Goal: Information Seeking & Learning: Check status

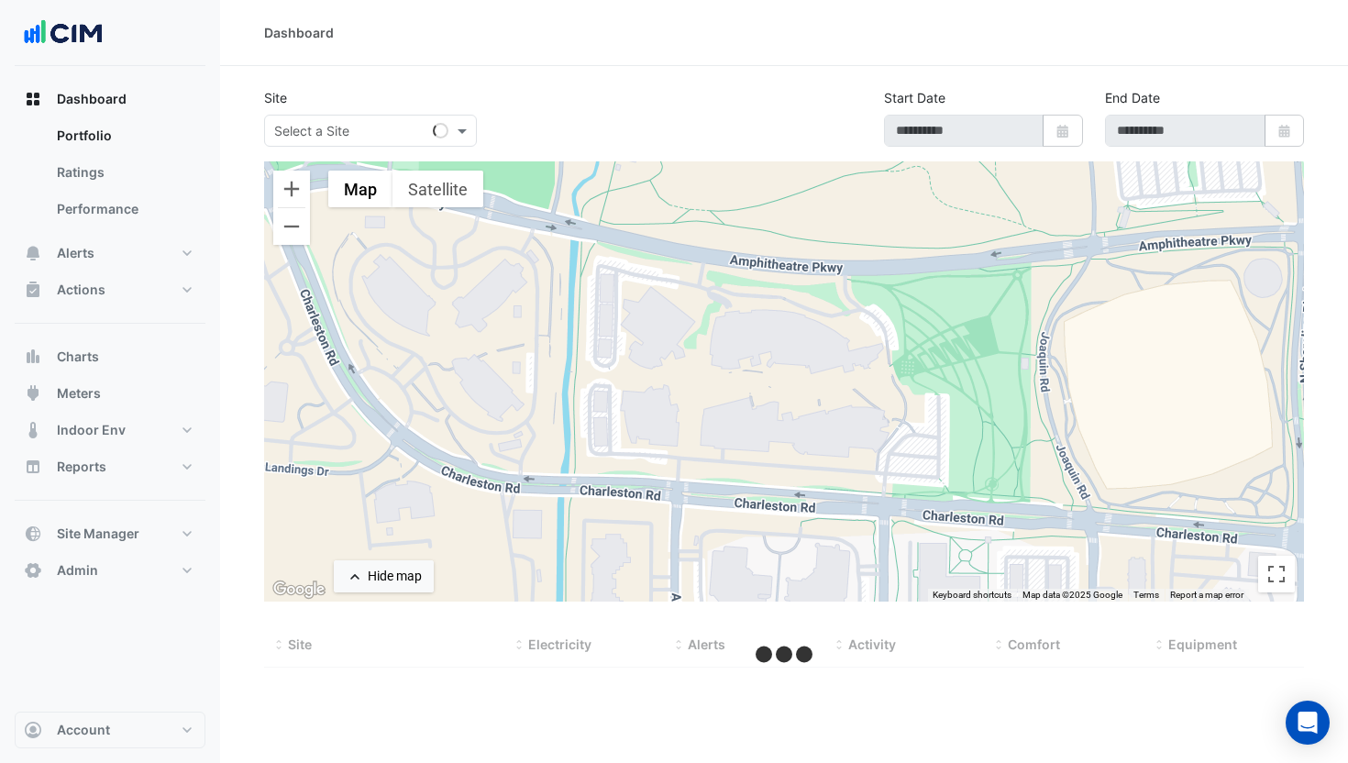
type input "**********"
select select "***"
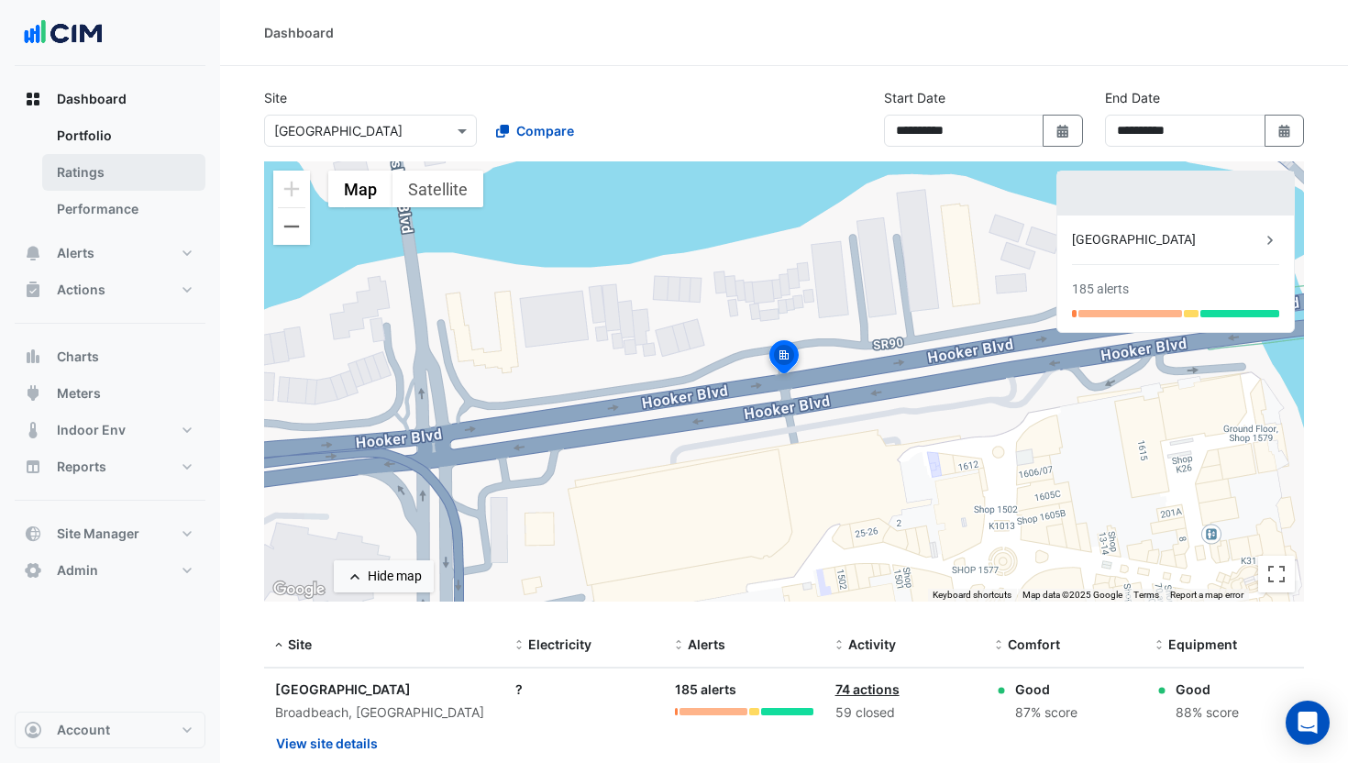
click at [121, 166] on link "Ratings" at bounding box center [123, 172] width 163 height 37
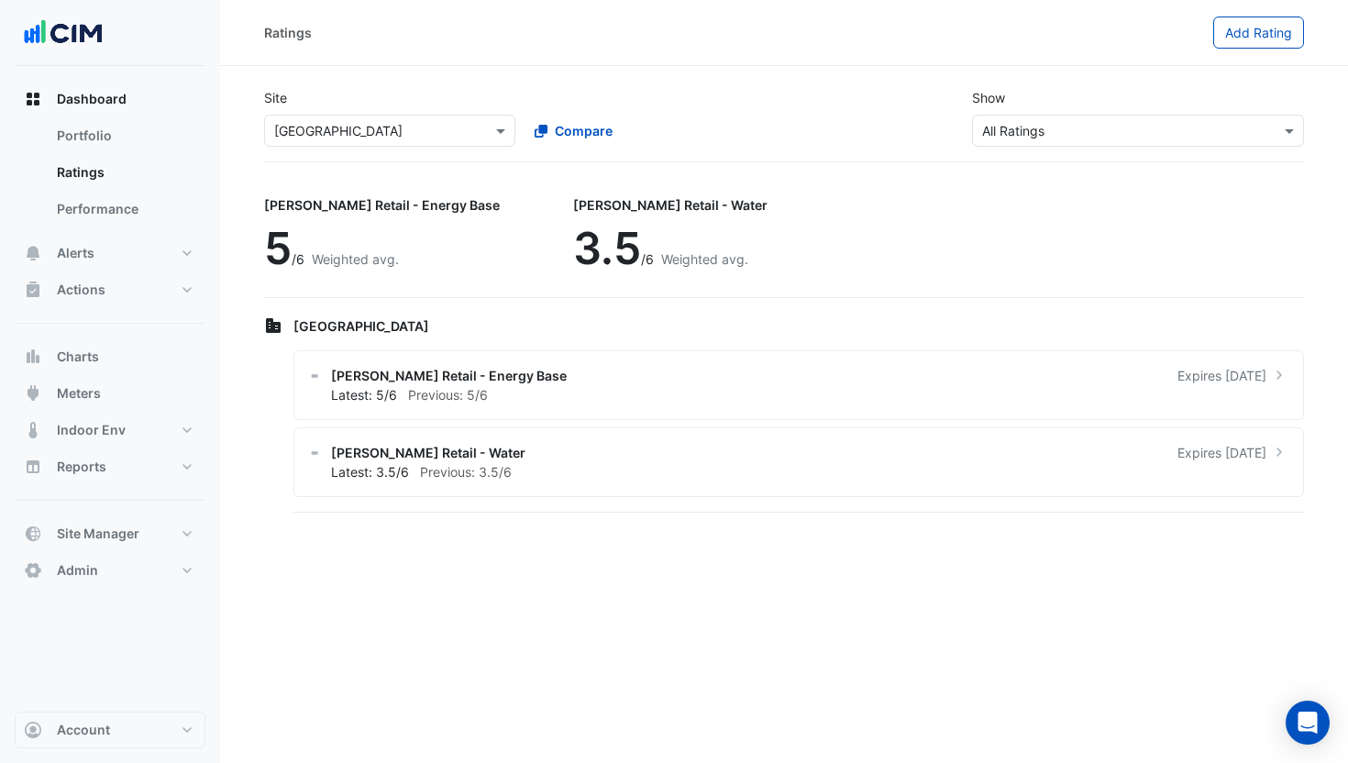
click at [346, 122] on input "text" at bounding box center [371, 131] width 194 height 19
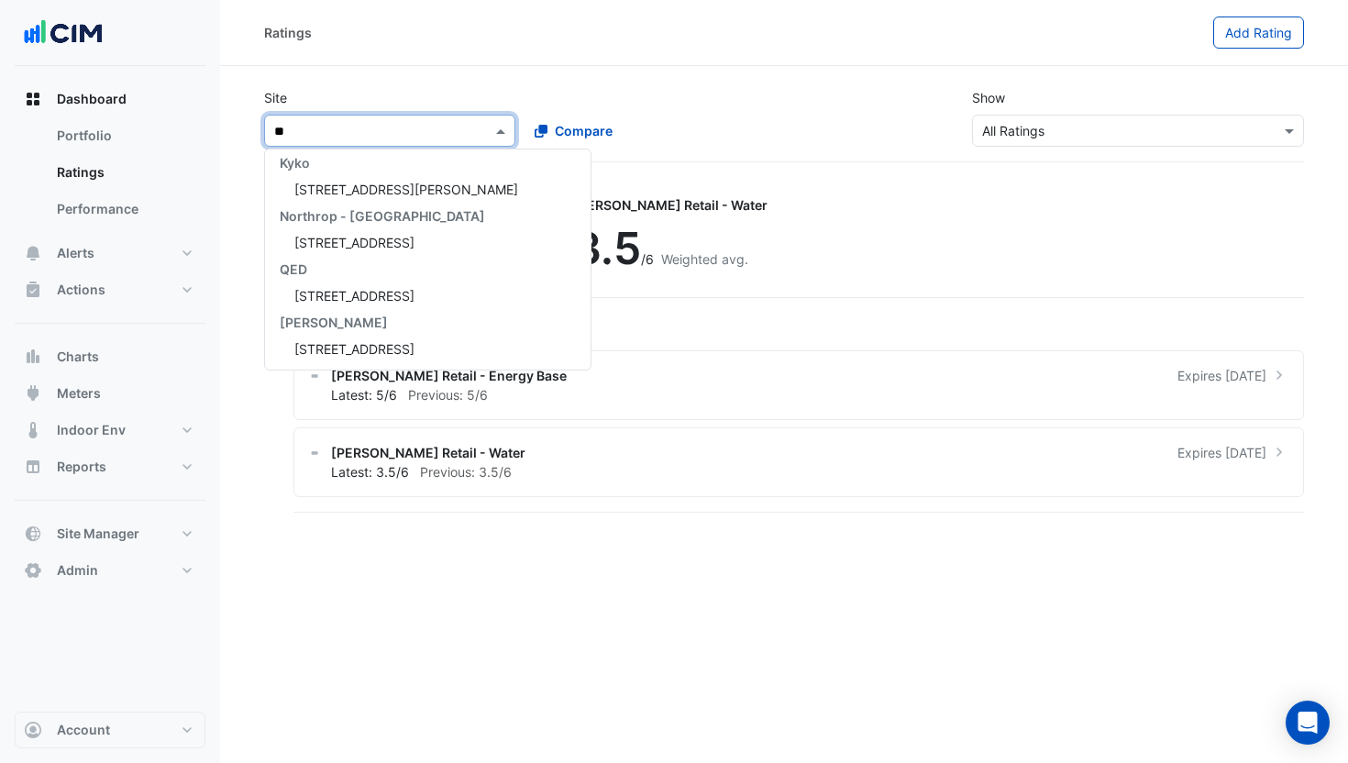
type input "***"
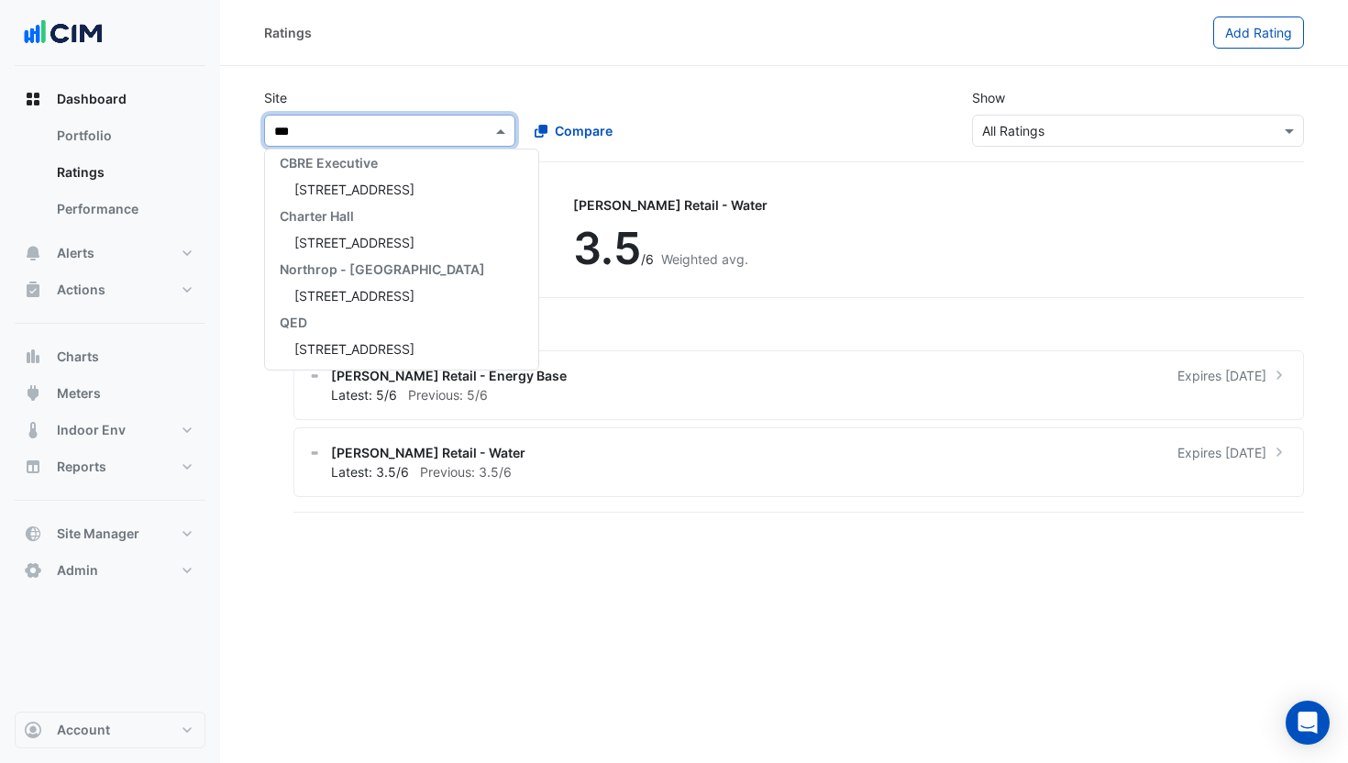
click at [337, 178] on div "[STREET_ADDRESS]" at bounding box center [401, 189] width 273 height 27
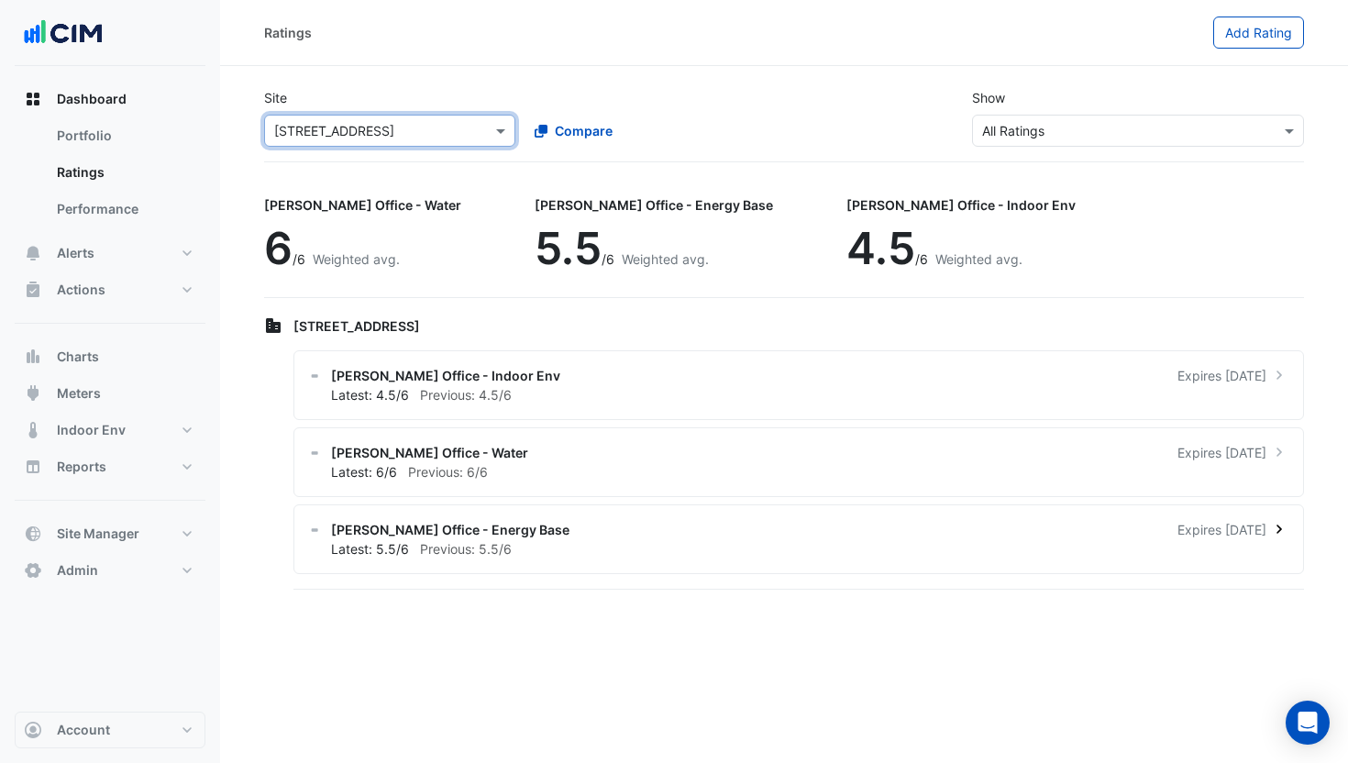
click at [753, 545] on div "Latest: 5.5/6 Previous: 5.5/6" at bounding box center [809, 548] width 957 height 19
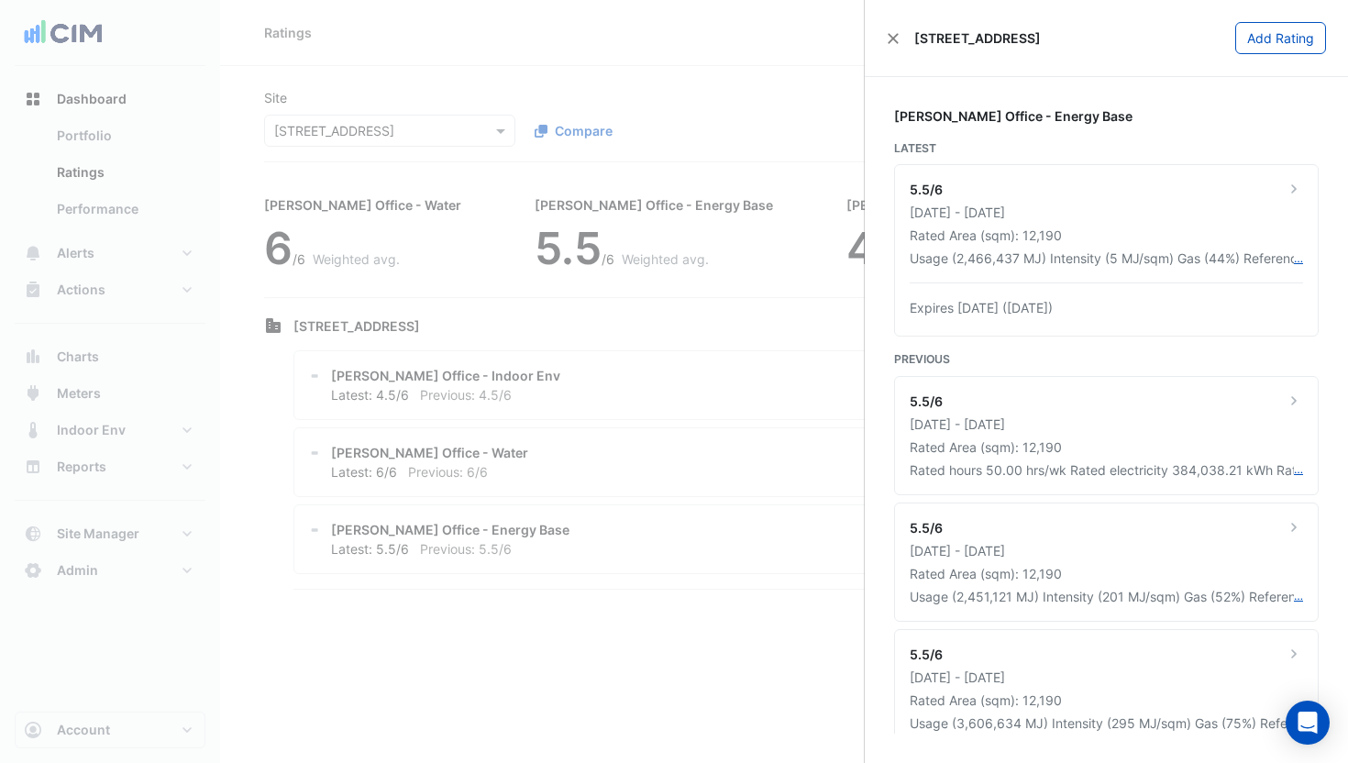
scroll to position [22, 0]
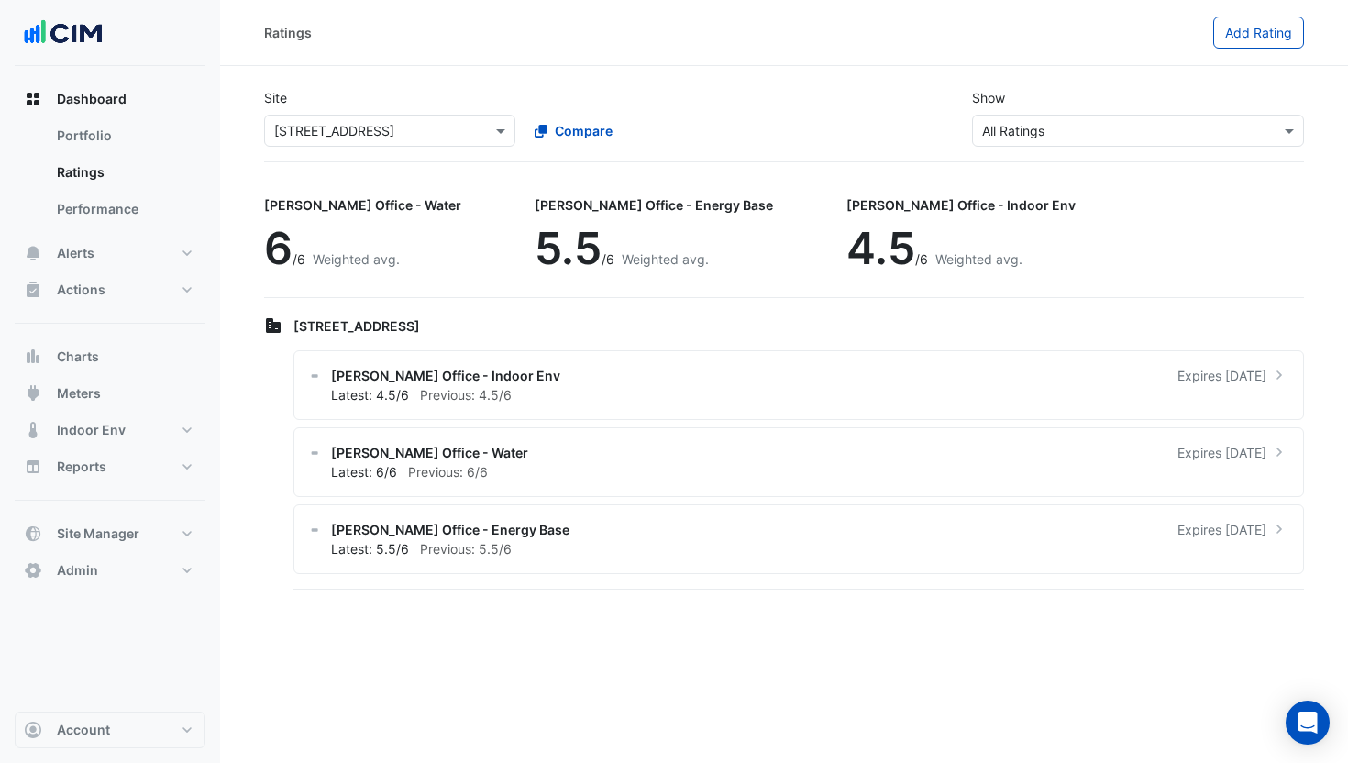
drag, startPoint x: 580, startPoint y: 459, endPoint x: 500, endPoint y: 472, distance: 81.0
click at [570, 457] on ngb-offcanvas-backdrop at bounding box center [674, 381] width 1348 height 763
click at [500, 472] on div "Latest: 6/6 Previous: 6/6" at bounding box center [809, 471] width 957 height 19
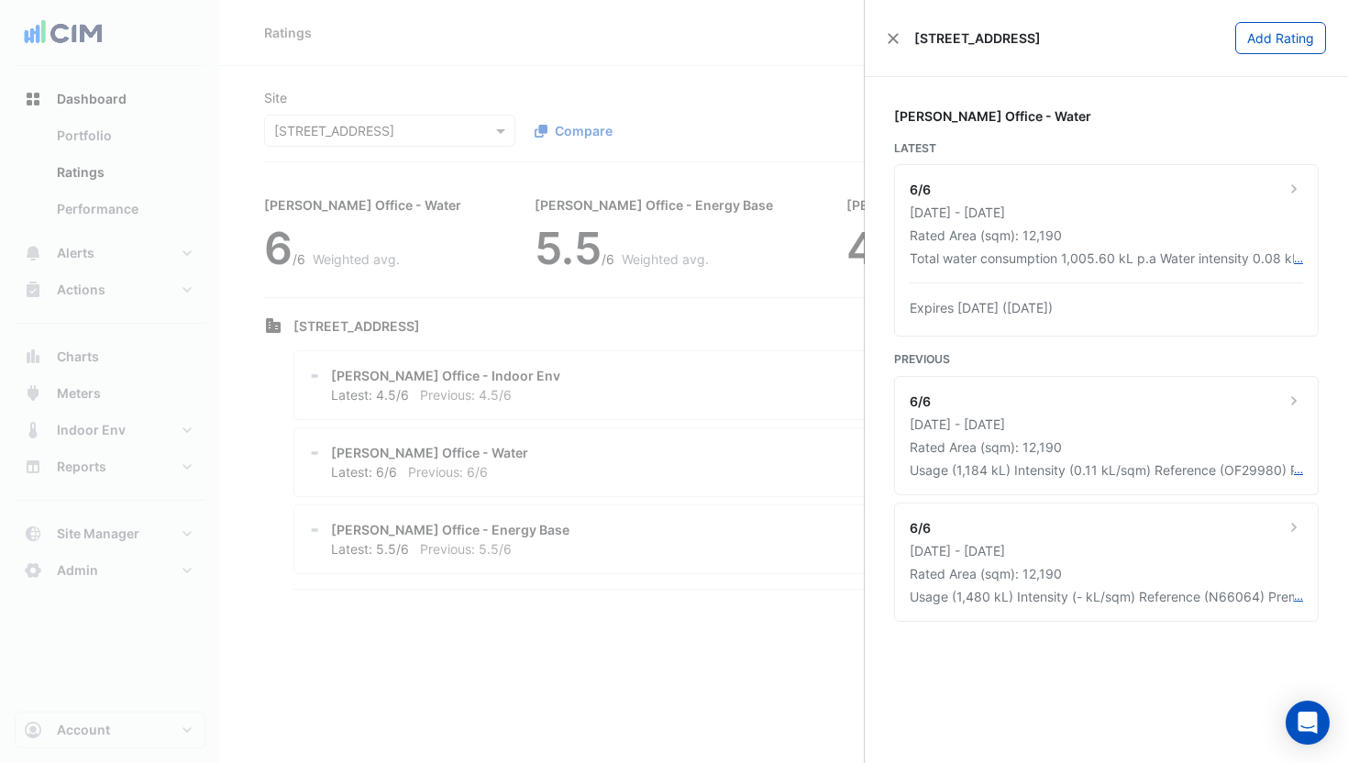
drag, startPoint x: 517, startPoint y: 453, endPoint x: 519, endPoint y: 397, distance: 56.0
click at [517, 453] on ngb-offcanvas-backdrop at bounding box center [674, 381] width 1348 height 763
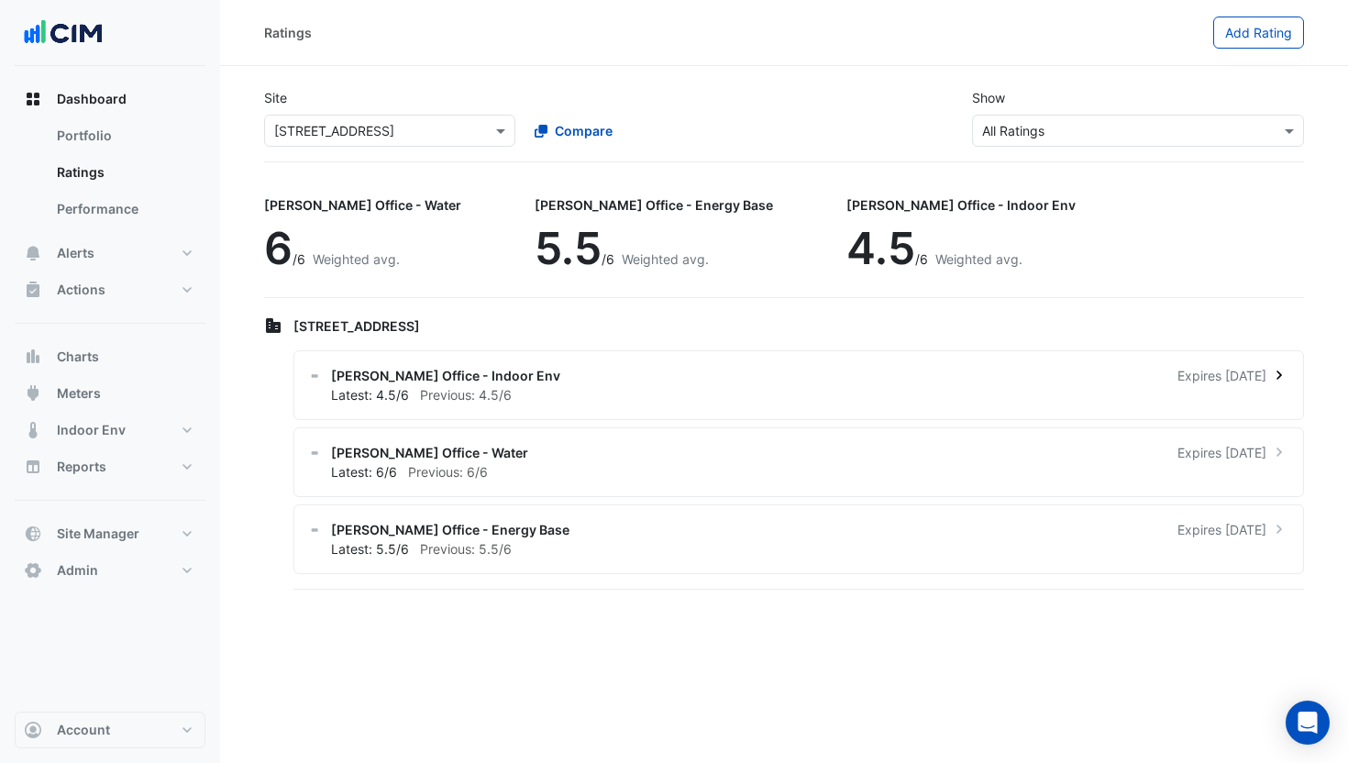
click at [522, 387] on div "Latest: 4.5/6 Previous: 4.5/6" at bounding box center [809, 394] width 957 height 19
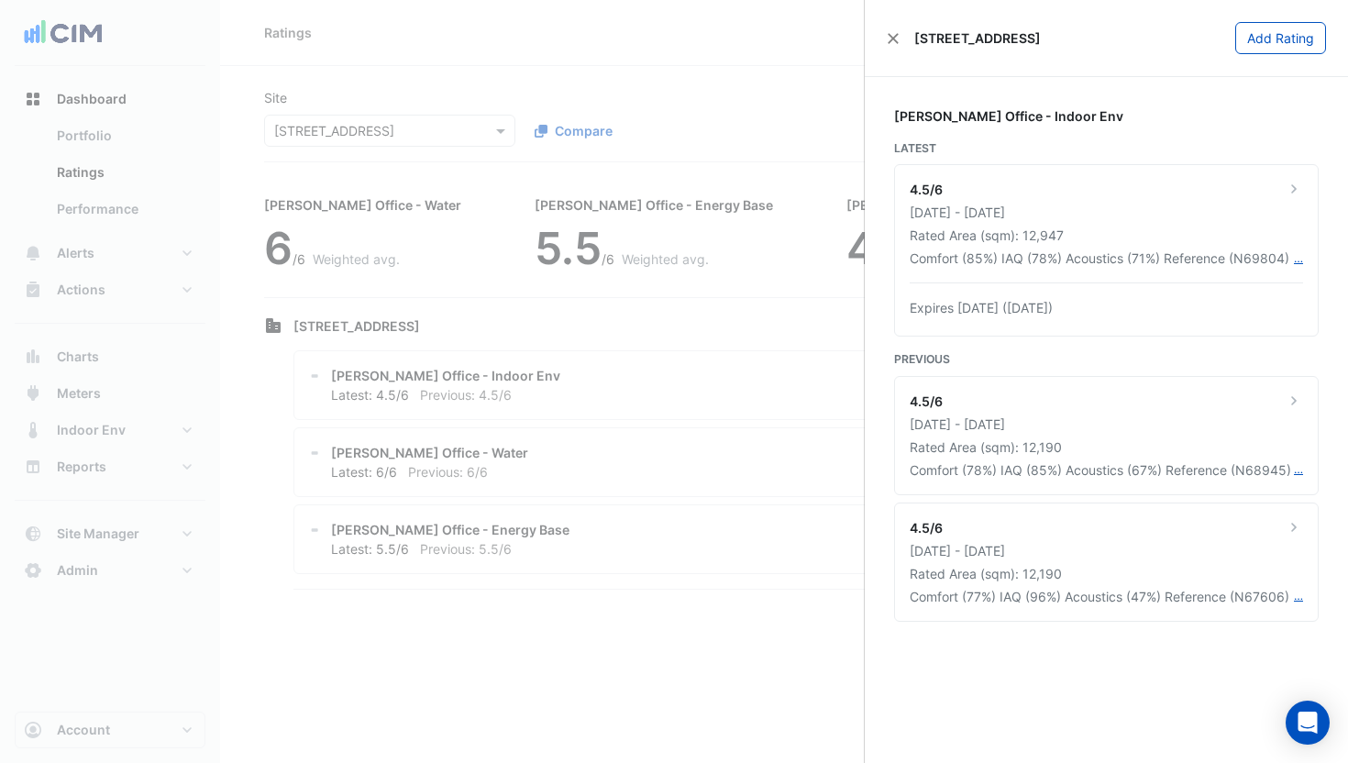
click at [522, 387] on ngb-offcanvas-backdrop at bounding box center [674, 381] width 1348 height 763
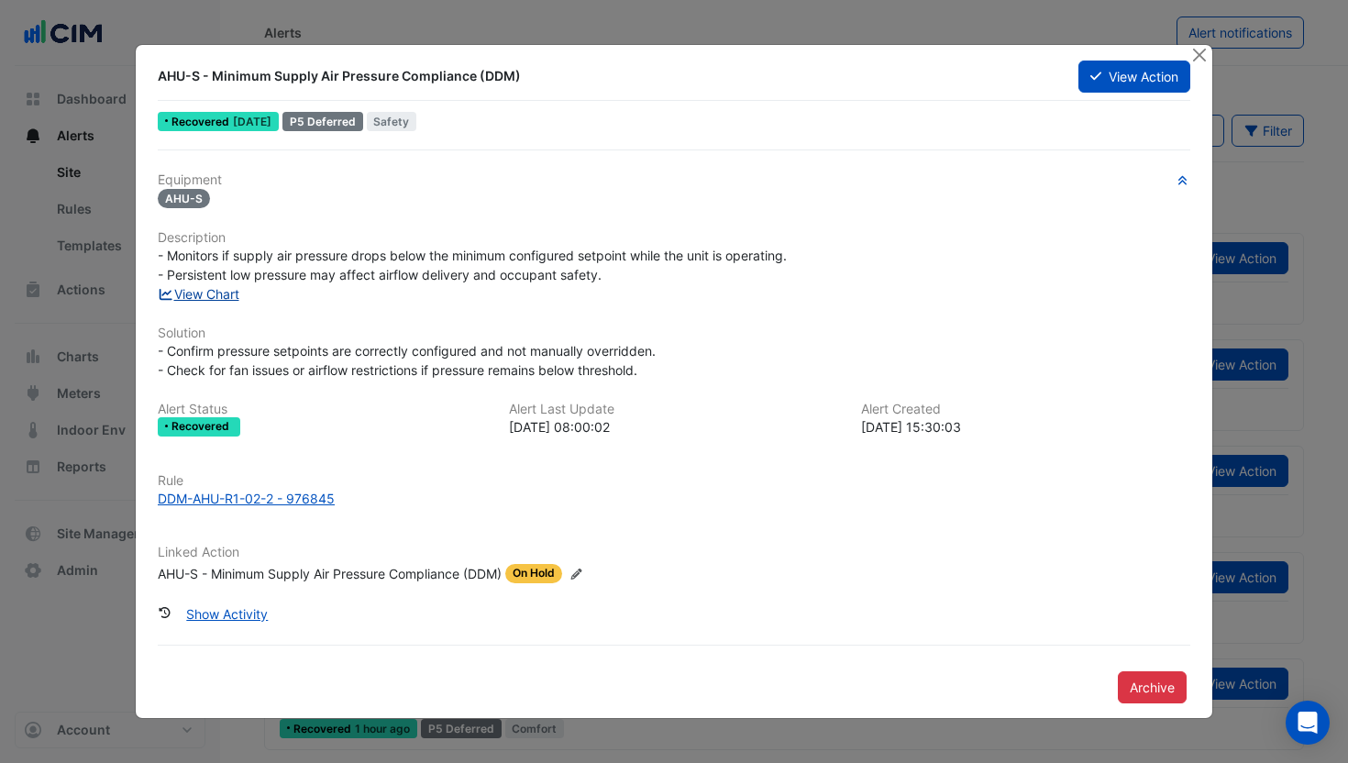
click at [219, 294] on link "View Chart" at bounding box center [199, 294] width 82 height 16
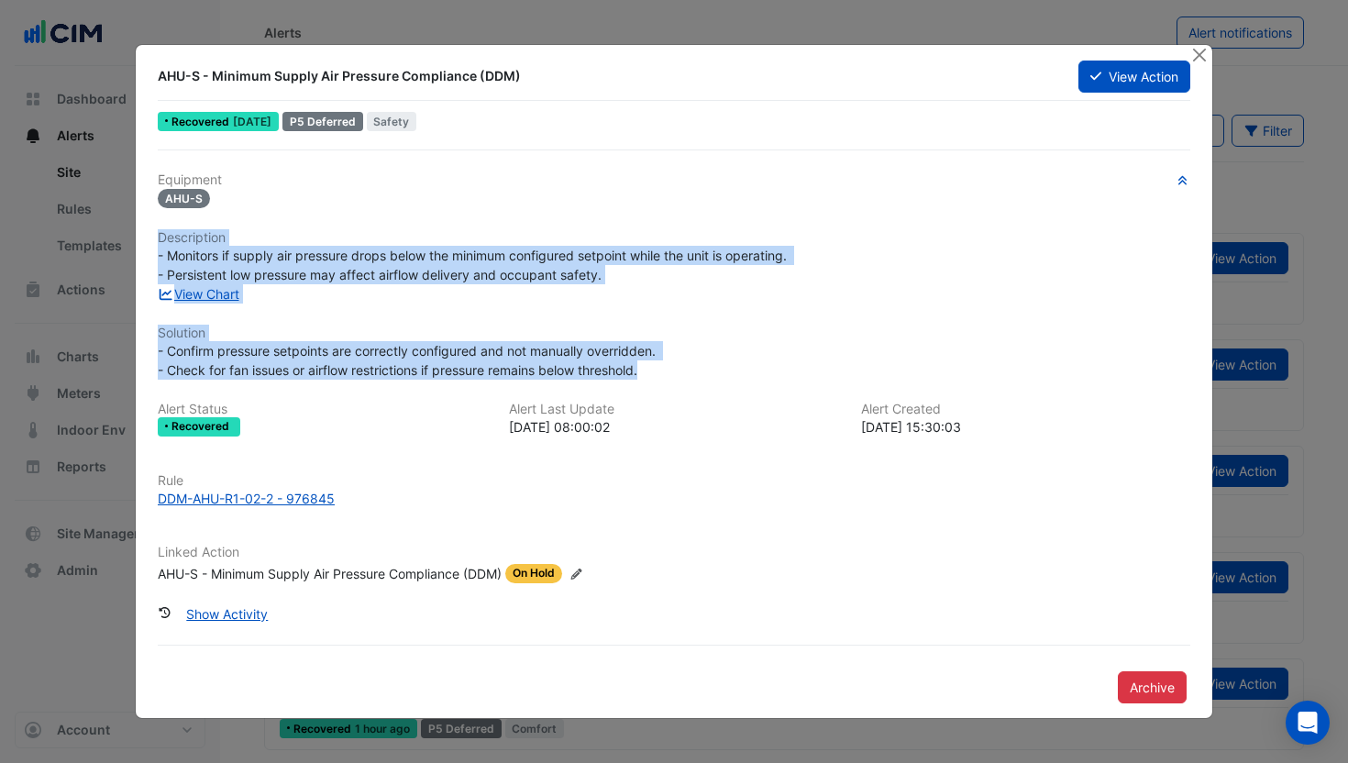
drag, startPoint x: 654, startPoint y: 376, endPoint x: 133, endPoint y: 232, distance: 540.4
click at [133, 232] on ngb-modal-window "AHU-S - Minimum Supply Air Pressure Compliance (DDM) View Action Recovered 1 we…" at bounding box center [674, 381] width 1348 height 763
drag, startPoint x: 594, startPoint y: 303, endPoint x: 653, endPoint y: 358, distance: 80.5
click at [603, 313] on div "Equipment AHU-S Description - Monitors if supply air pressure drops below the m…" at bounding box center [674, 385] width 1033 height 426
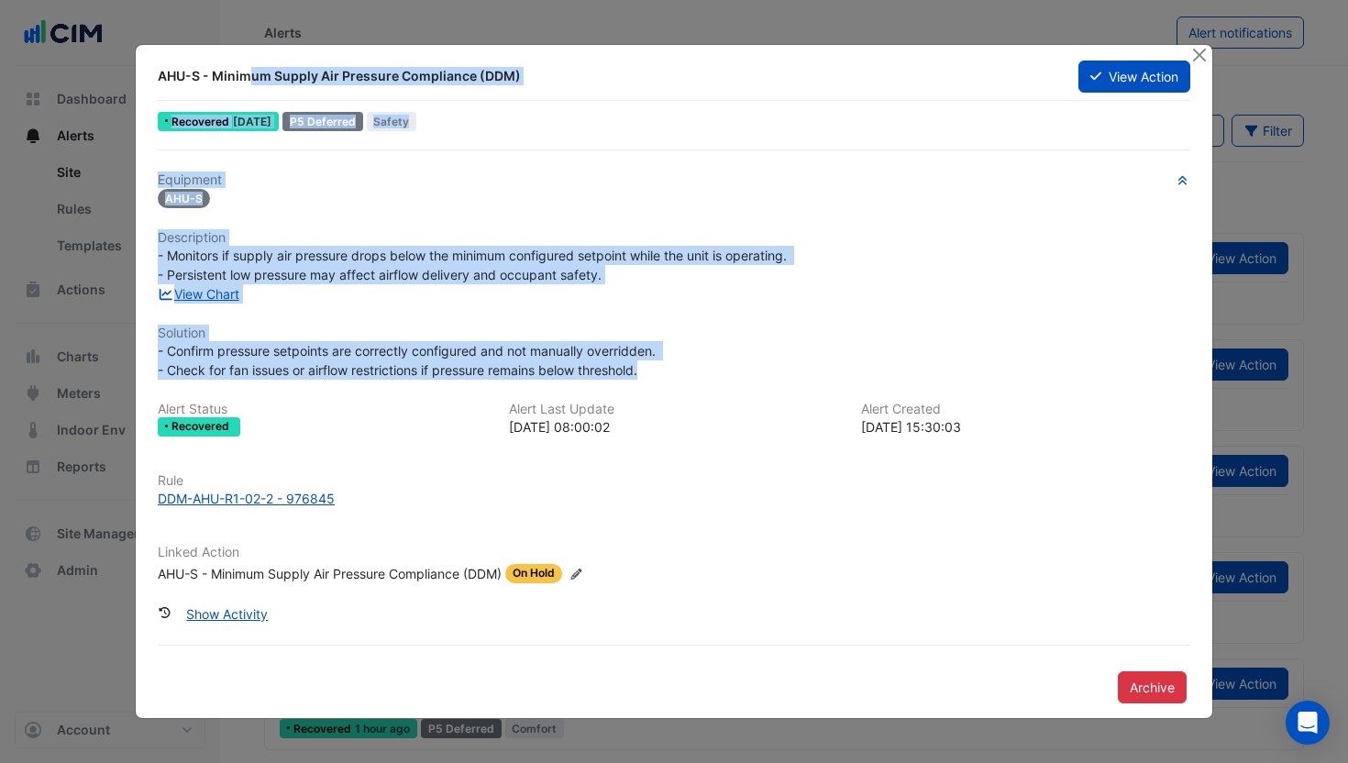
drag, startPoint x: 658, startPoint y: 373, endPoint x: 149, endPoint y: 72, distance: 591.7
click at [149, 72] on div "AHU-S - Minimum Supply Air Pressure Compliance (DDM) View Action Recovered 1 we…" at bounding box center [674, 381] width 1077 height 673
copy div "AHU-S - Minimum Supply Air Pressure Compliance (DDM) View Action Recovered 1 we…"
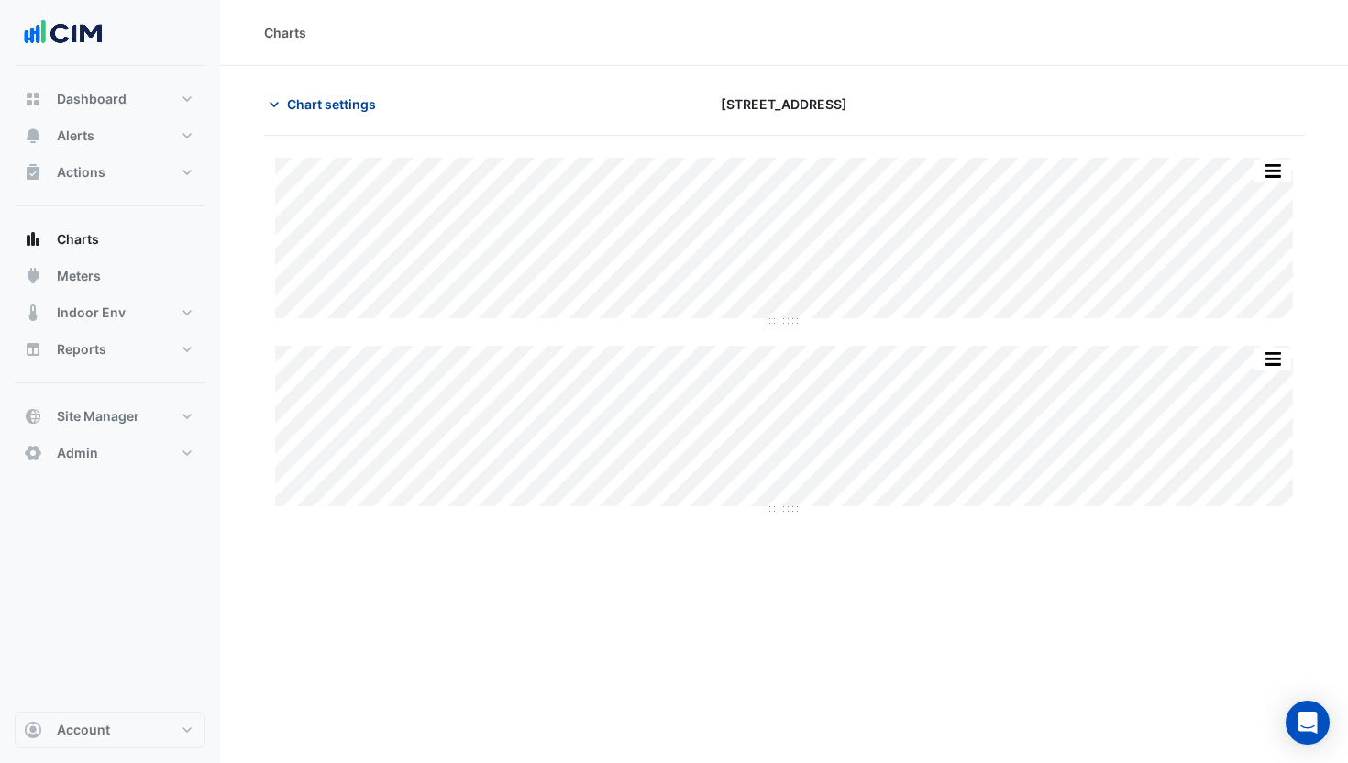
click at [337, 112] on span "Chart settings" at bounding box center [331, 103] width 89 height 19
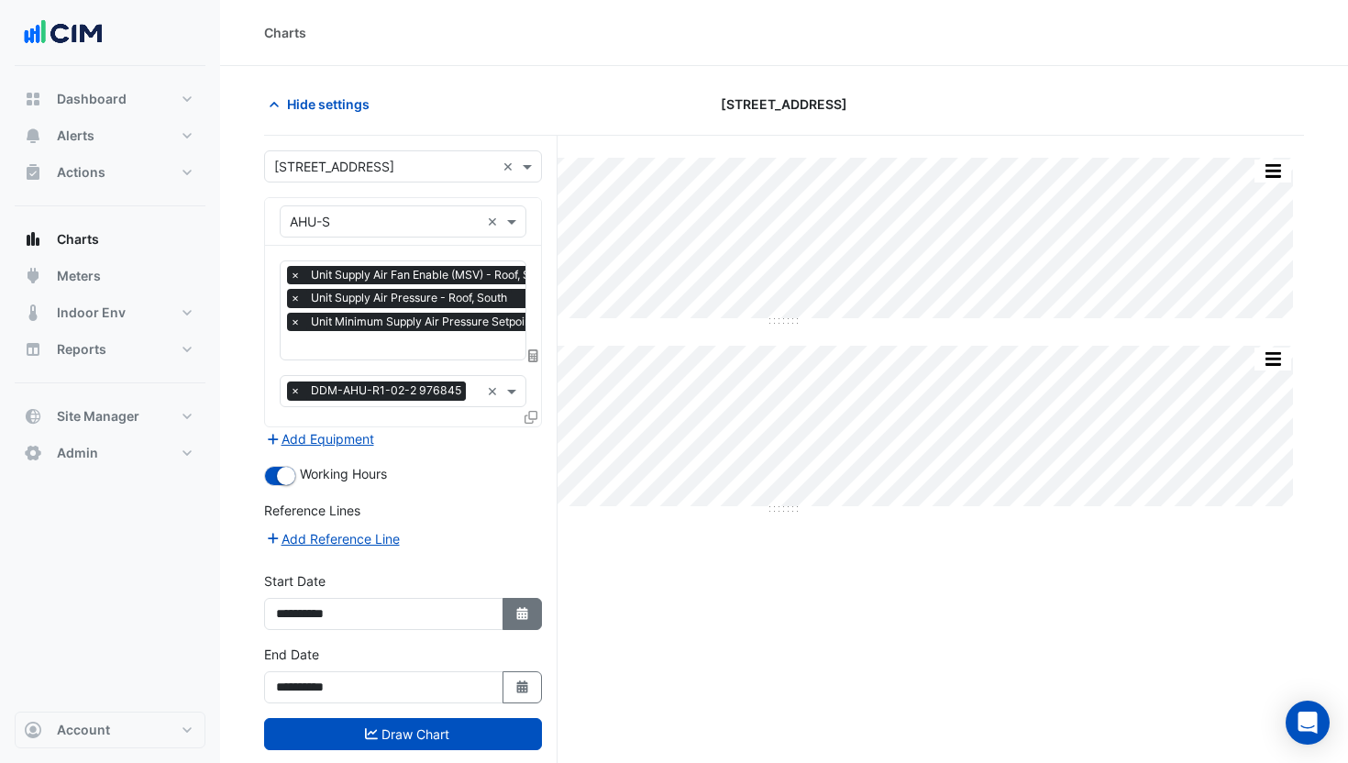
click at [503, 610] on button "Select Date" at bounding box center [523, 614] width 40 height 32
select select "*"
select select "****"
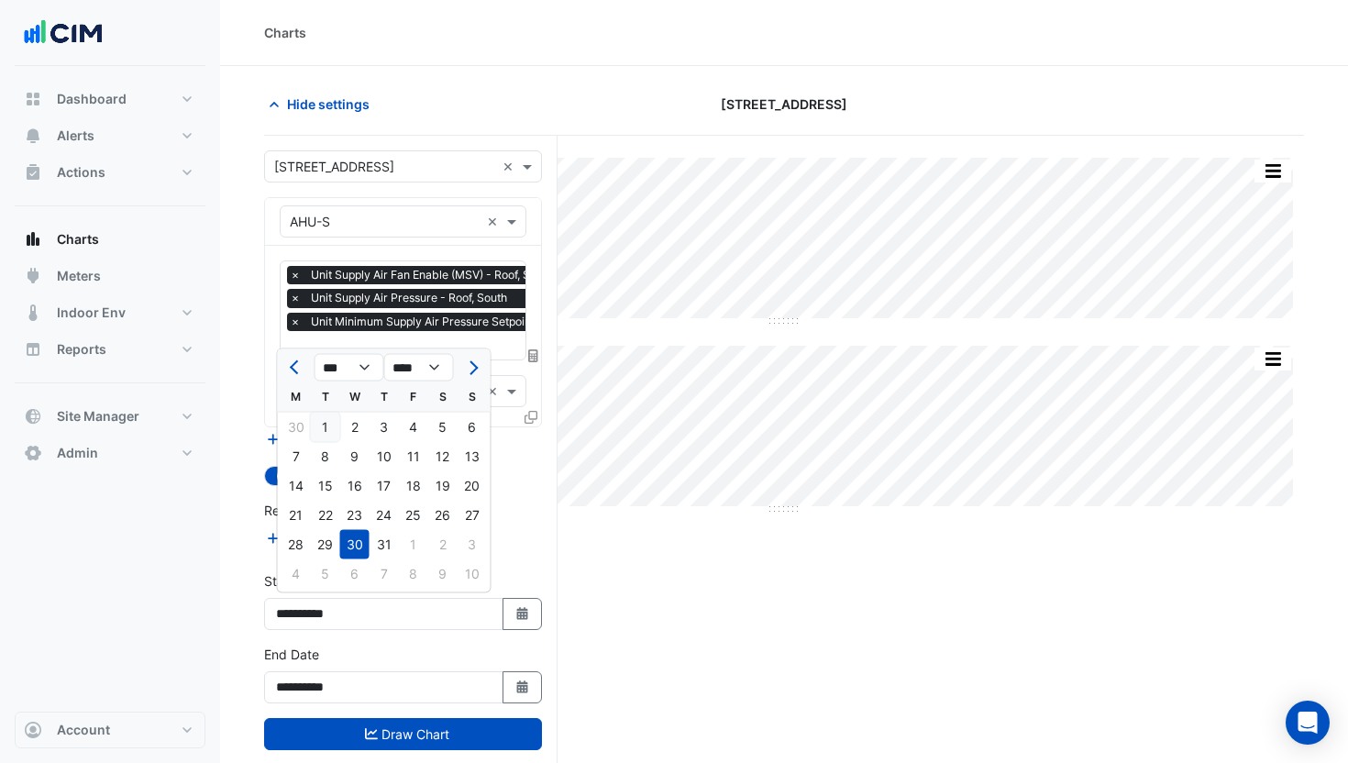
click at [317, 428] on div "1" at bounding box center [325, 427] width 29 height 29
type input "**********"
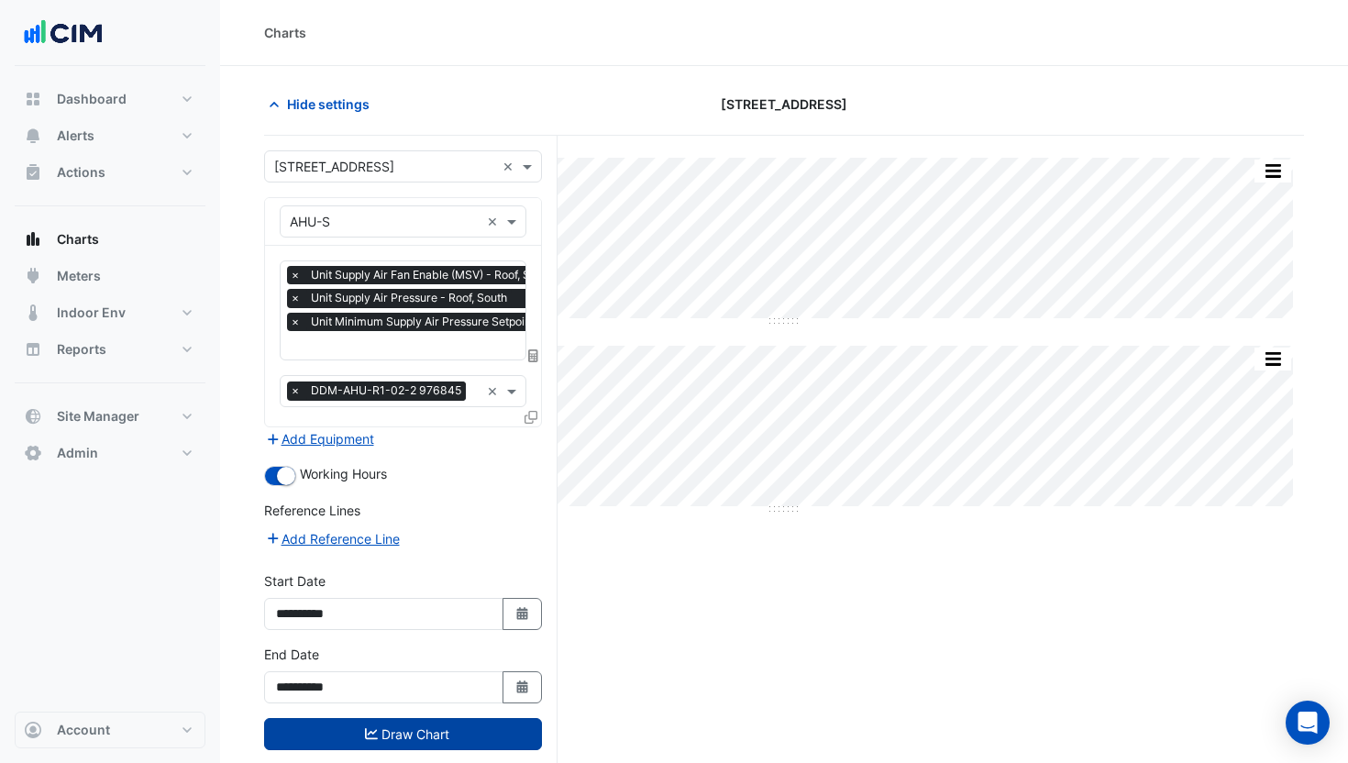
click at [475, 718] on button "Draw Chart" at bounding box center [403, 734] width 278 height 32
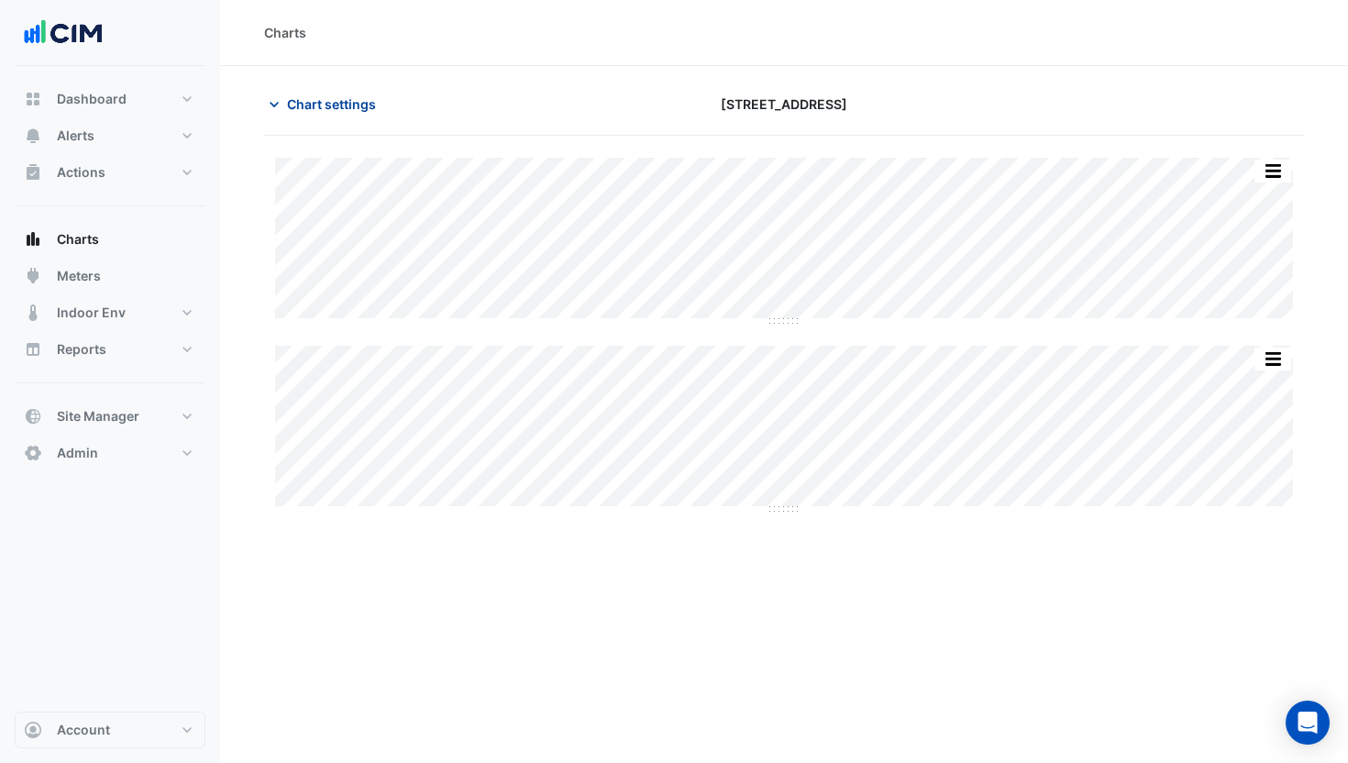
click at [346, 105] on span "Chart settings" at bounding box center [331, 103] width 89 height 19
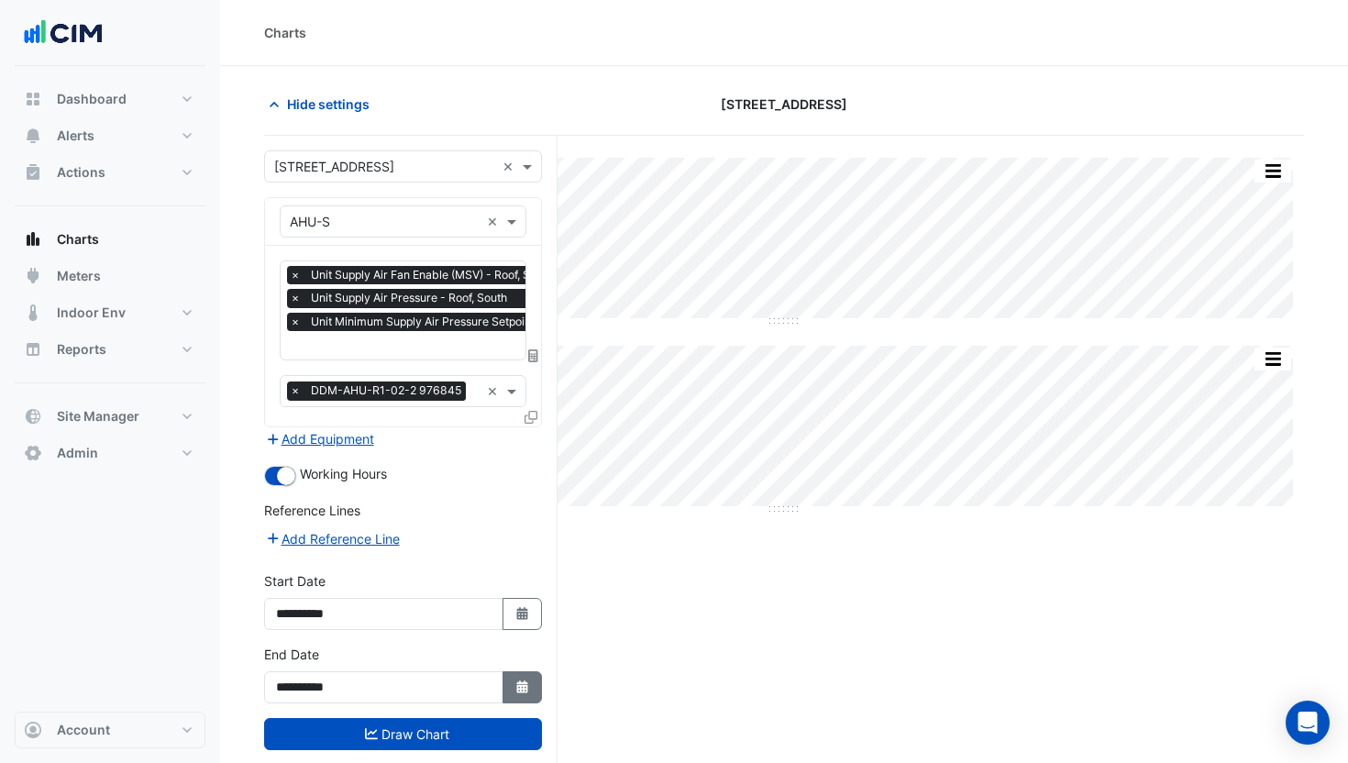
click at [516, 690] on fa-icon "Select Date" at bounding box center [522, 688] width 17 height 16
select select "*"
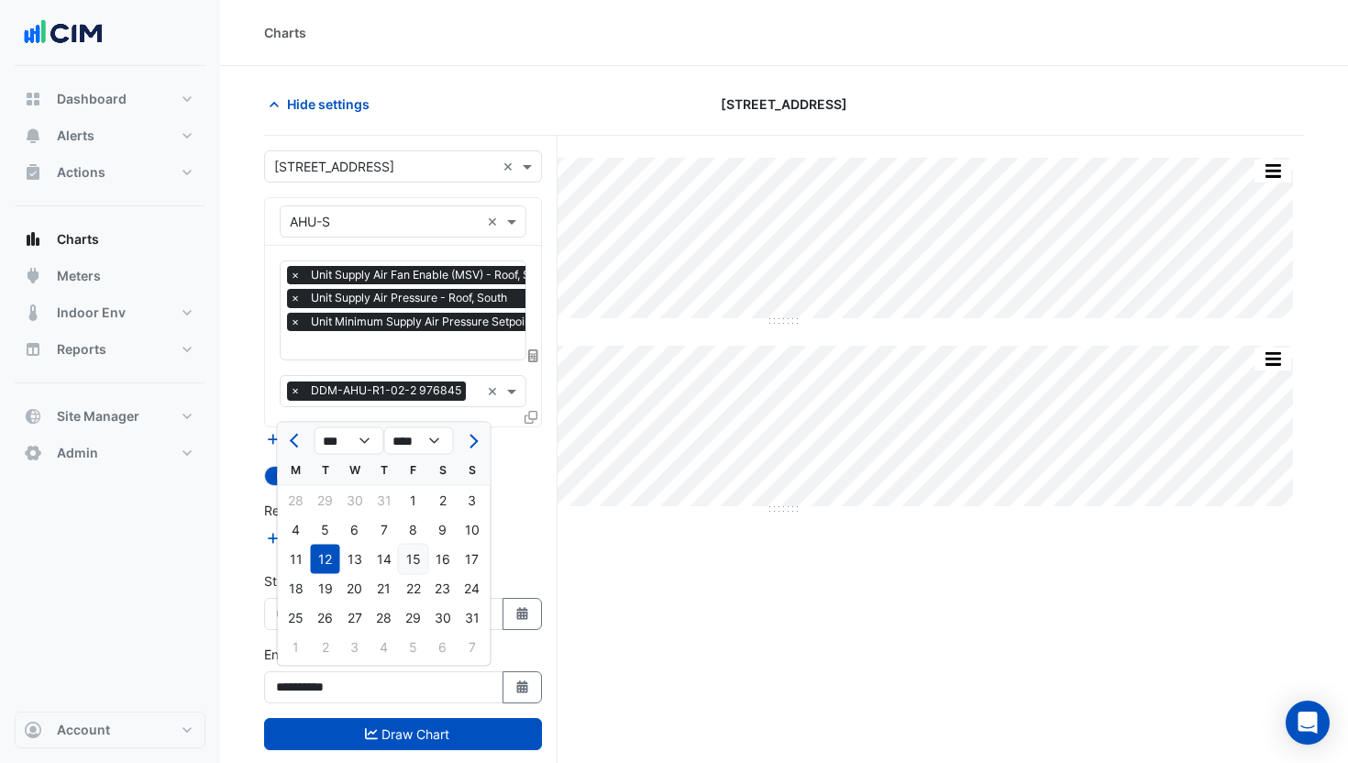
click at [414, 569] on div "15" at bounding box center [413, 559] width 29 height 29
type input "**********"
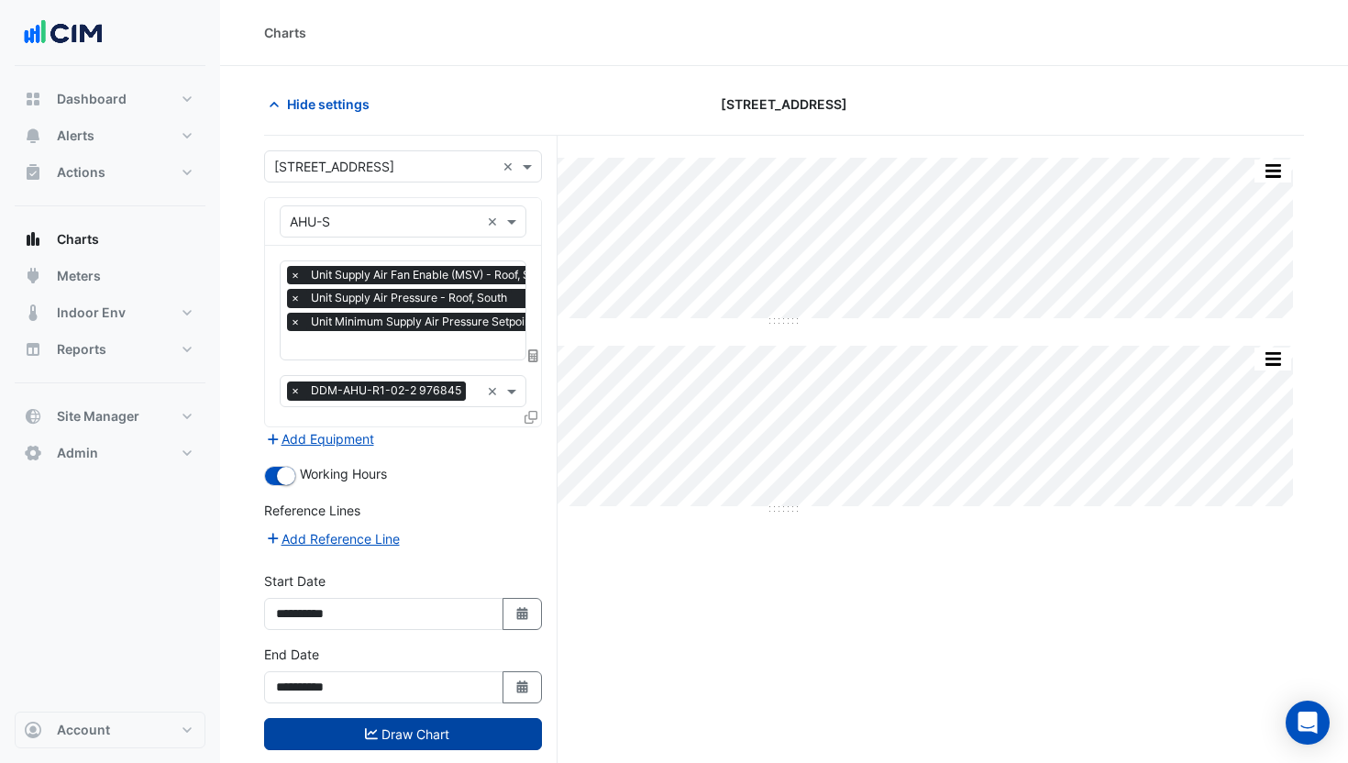
click at [476, 727] on button "Draw Chart" at bounding box center [403, 734] width 278 height 32
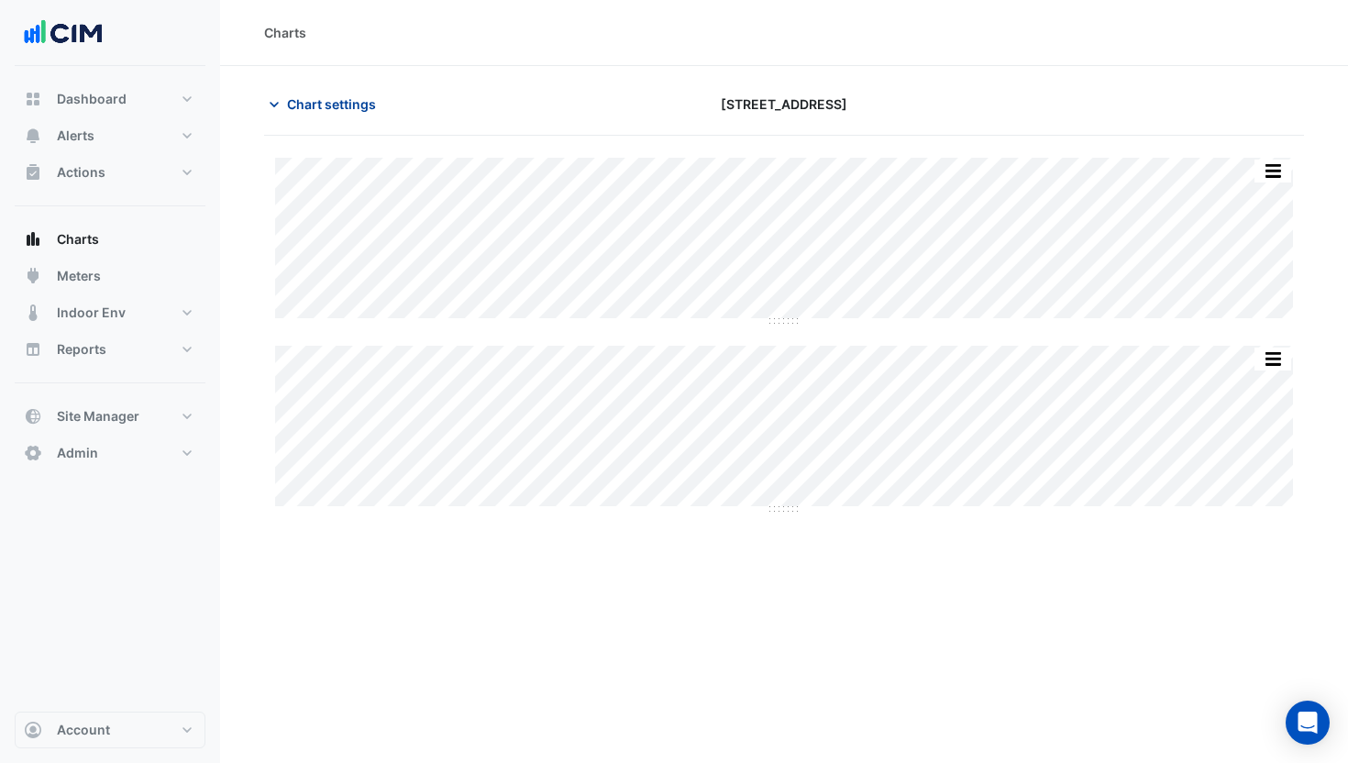
click at [323, 107] on span "Chart settings" at bounding box center [331, 103] width 89 height 19
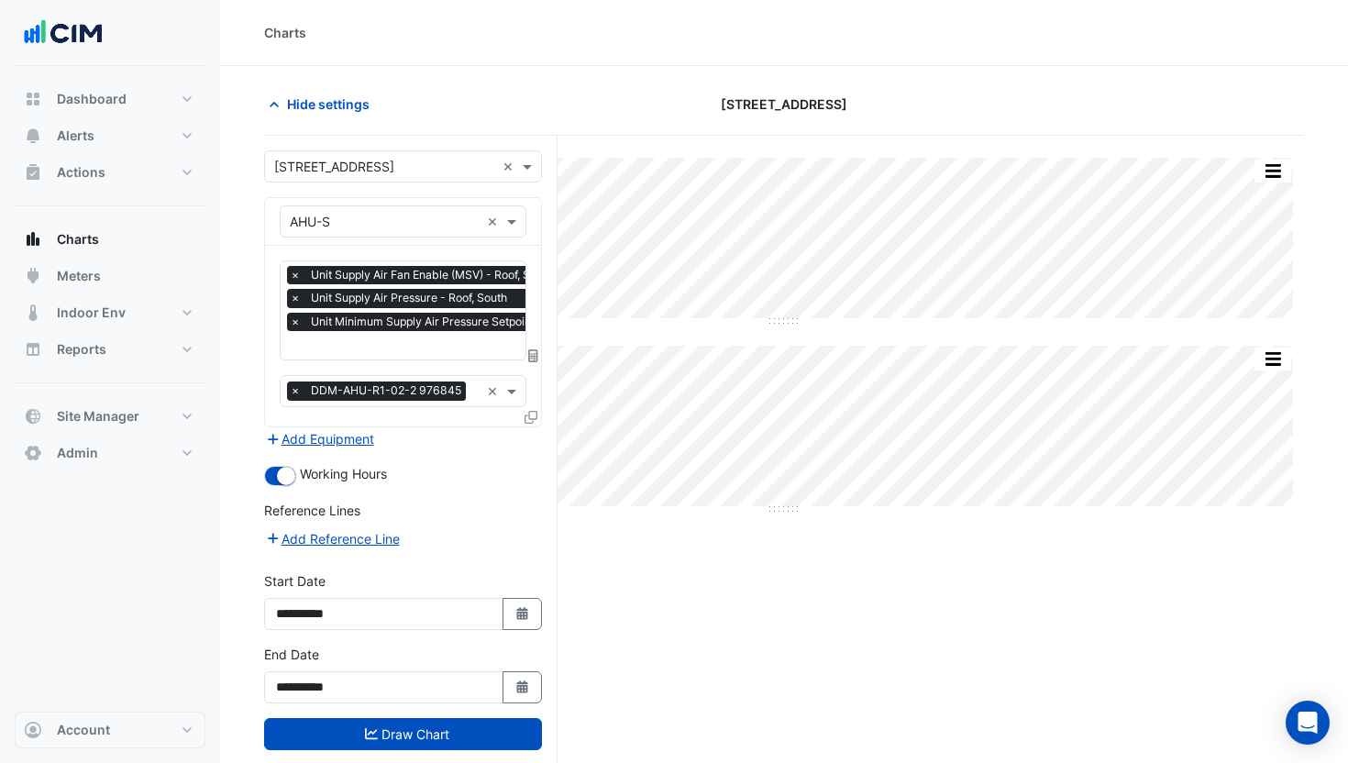
click at [372, 348] on input "text" at bounding box center [493, 346] width 407 height 19
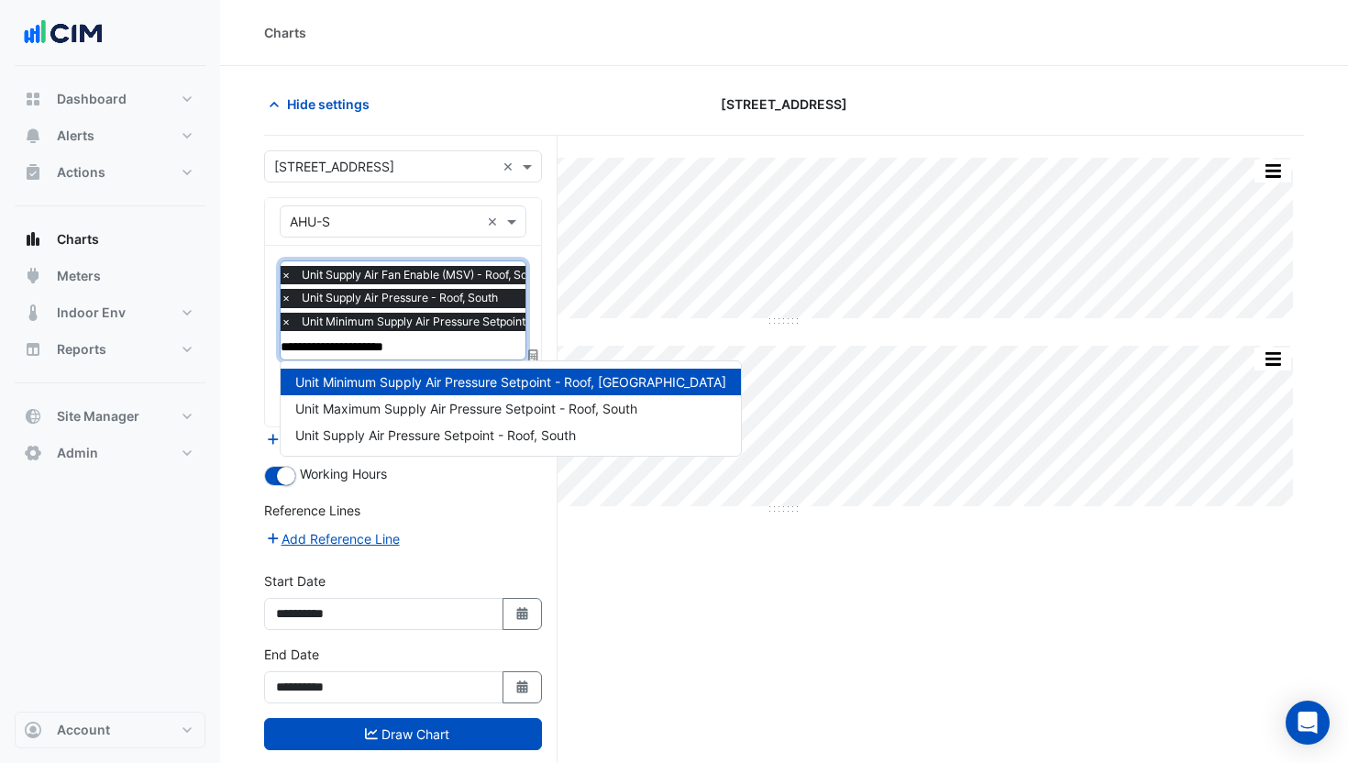
type input "**********"
click at [475, 425] on div "Unit Supply Air Pressure Setpoint - Roof, South" at bounding box center [511, 435] width 460 height 27
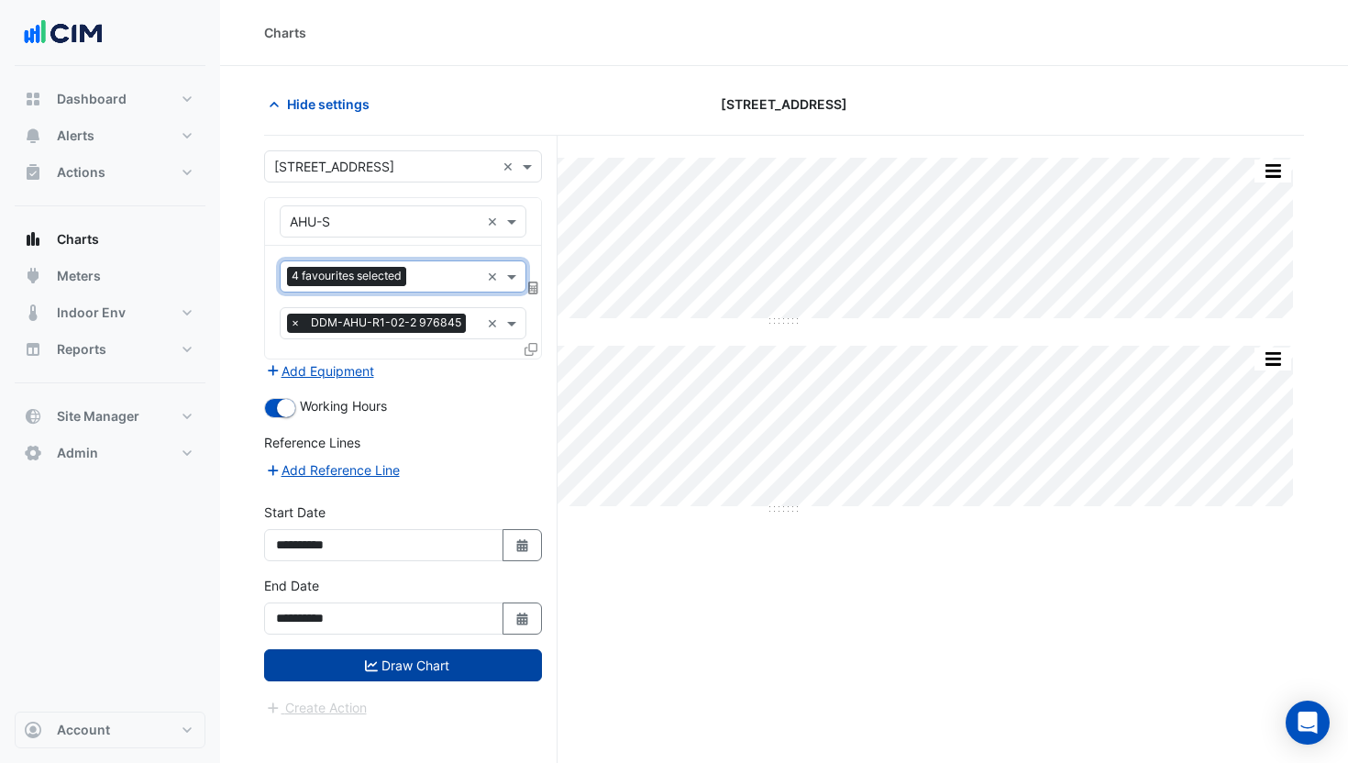
click at [448, 679] on button "Draw Chart" at bounding box center [403, 665] width 278 height 32
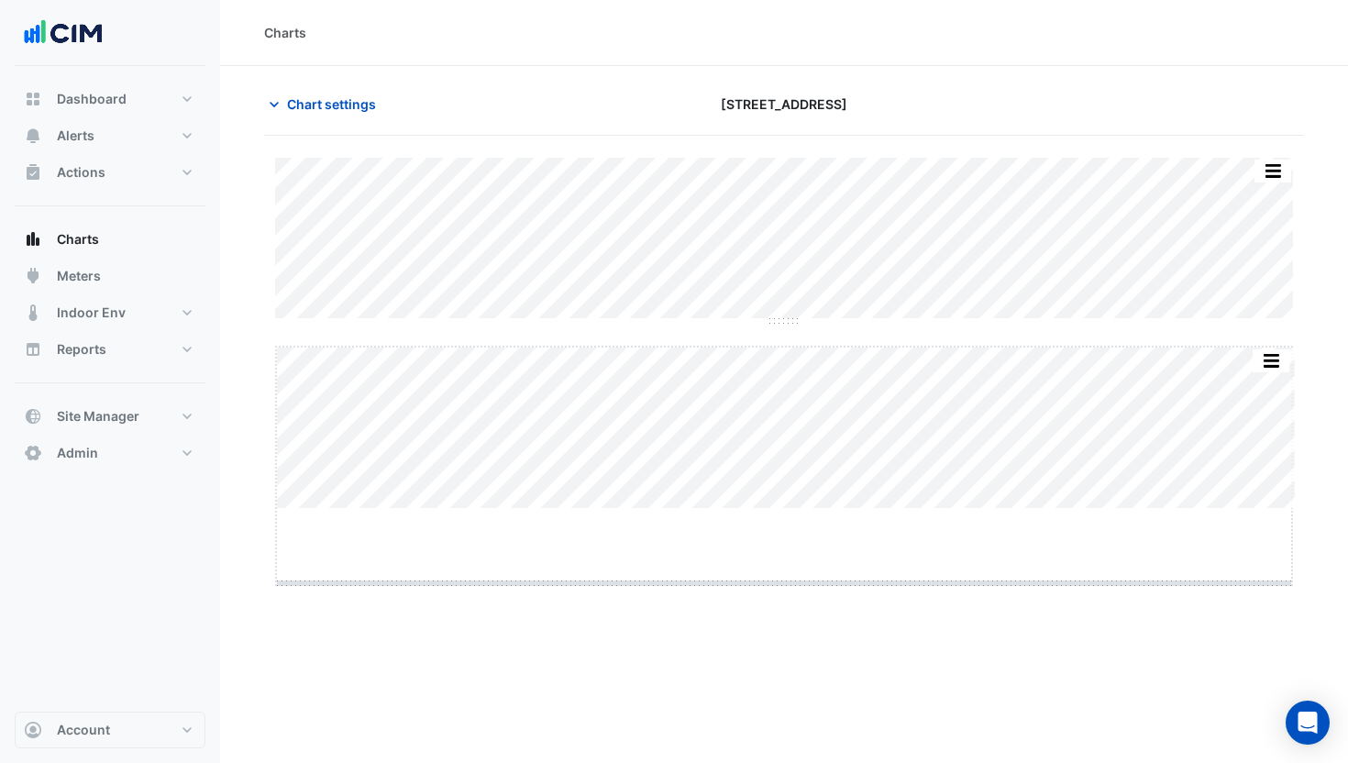
drag, startPoint x: 790, startPoint y: 508, endPoint x: 796, endPoint y: 583, distance: 75.5
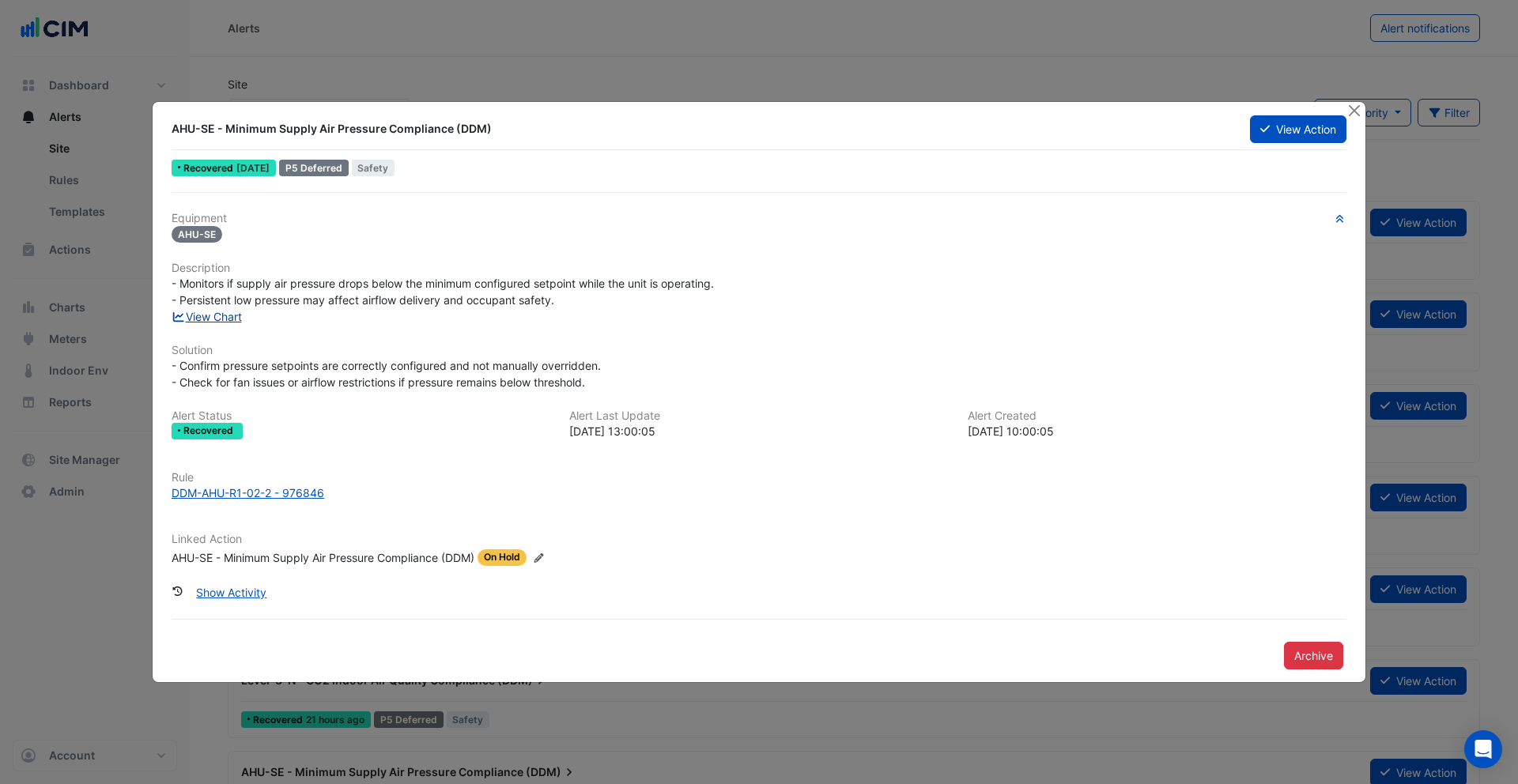
click at [221, 321] on link "View Chart" at bounding box center [207, 316] width 71 height 14
drag, startPoint x: 1358, startPoint y: 112, endPoint x: 1034, endPoint y: 8, distance: 340.3
click at [1356, 112] on button "Close" at bounding box center [1353, 109] width 16 height 16
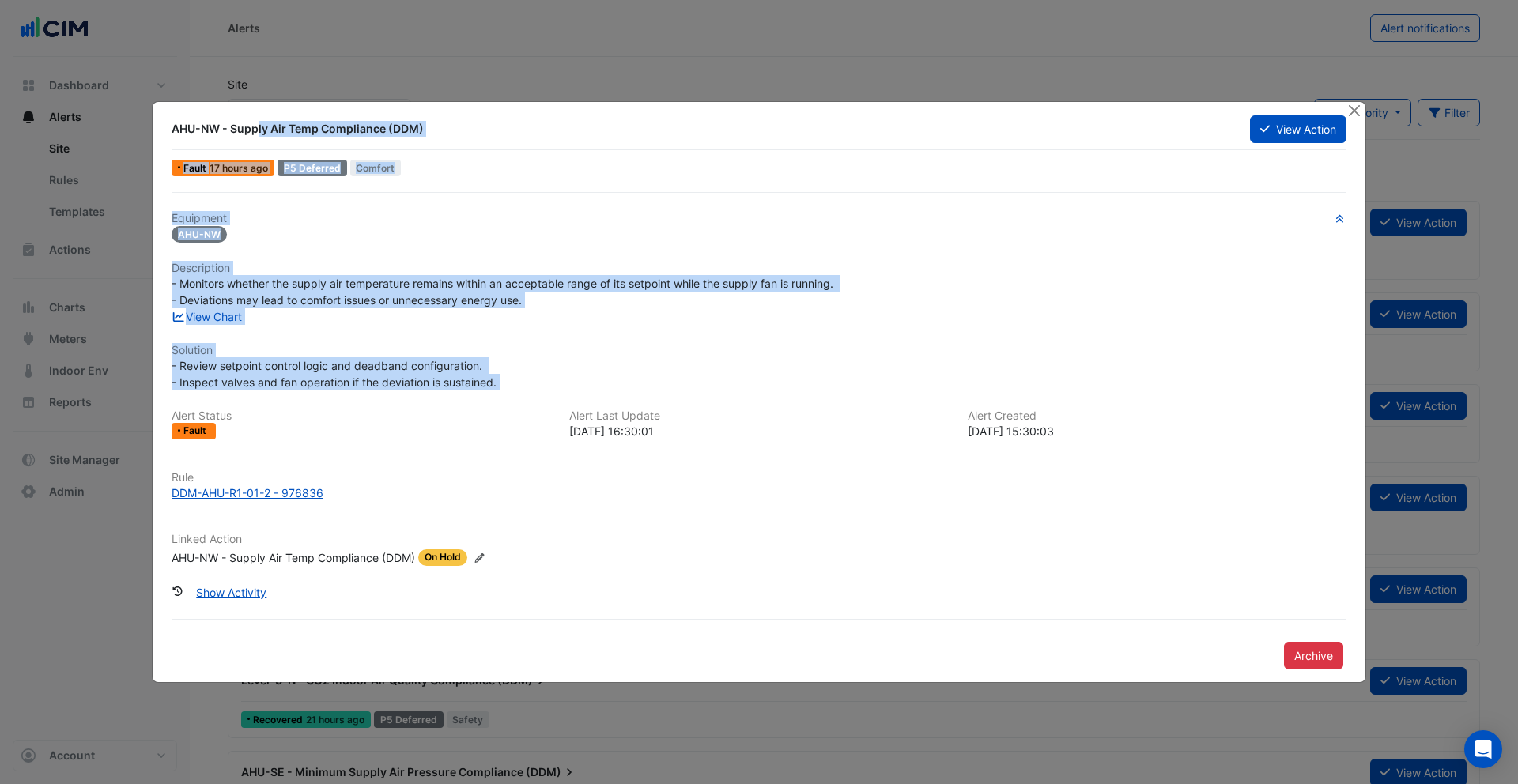
drag, startPoint x: 434, startPoint y: 368, endPoint x: 118, endPoint y: 141, distance: 389.1
click at [160, 125] on div "AHU-NW - Supply Air Temp Compliance (DDM) View Action Fault 17 hours ago P5 Def…" at bounding box center [759, 391] width 1213 height 580
copy div "AHU-NW - Supply Air Temp Compliance (DDM) View Action Fault 17 hours ago P5 Def…"
click at [217, 318] on link "View Chart" at bounding box center [207, 316] width 71 height 14
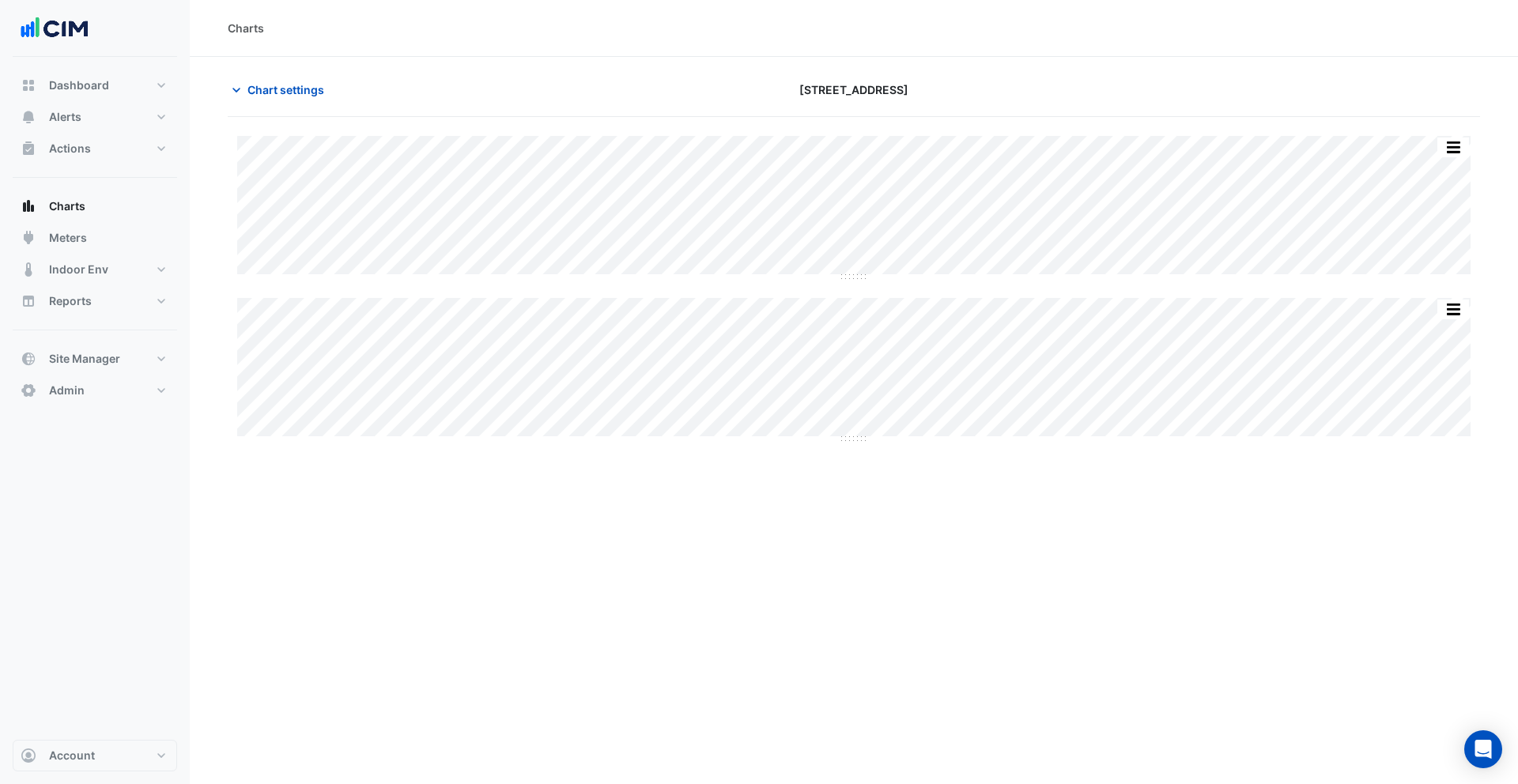
click at [858, 486] on div "Charts Chart settings [STREET_ADDRESS] Split All Split None Print Save as JPEG …" at bounding box center [853, 392] width 1328 height 784
click at [861, 526] on div "Charts Chart settings [STREET_ADDRESS] Split All Split None Print Save as JPEG …" at bounding box center [853, 392] width 1328 height 784
drag, startPoint x: 850, startPoint y: 439, endPoint x: 853, endPoint y: 499, distance: 60.1
drag, startPoint x: 852, startPoint y: 276, endPoint x: 850, endPoint y: 389, distance: 113.0
click at [284, 93] on span "Chart settings" at bounding box center [285, 89] width 77 height 16
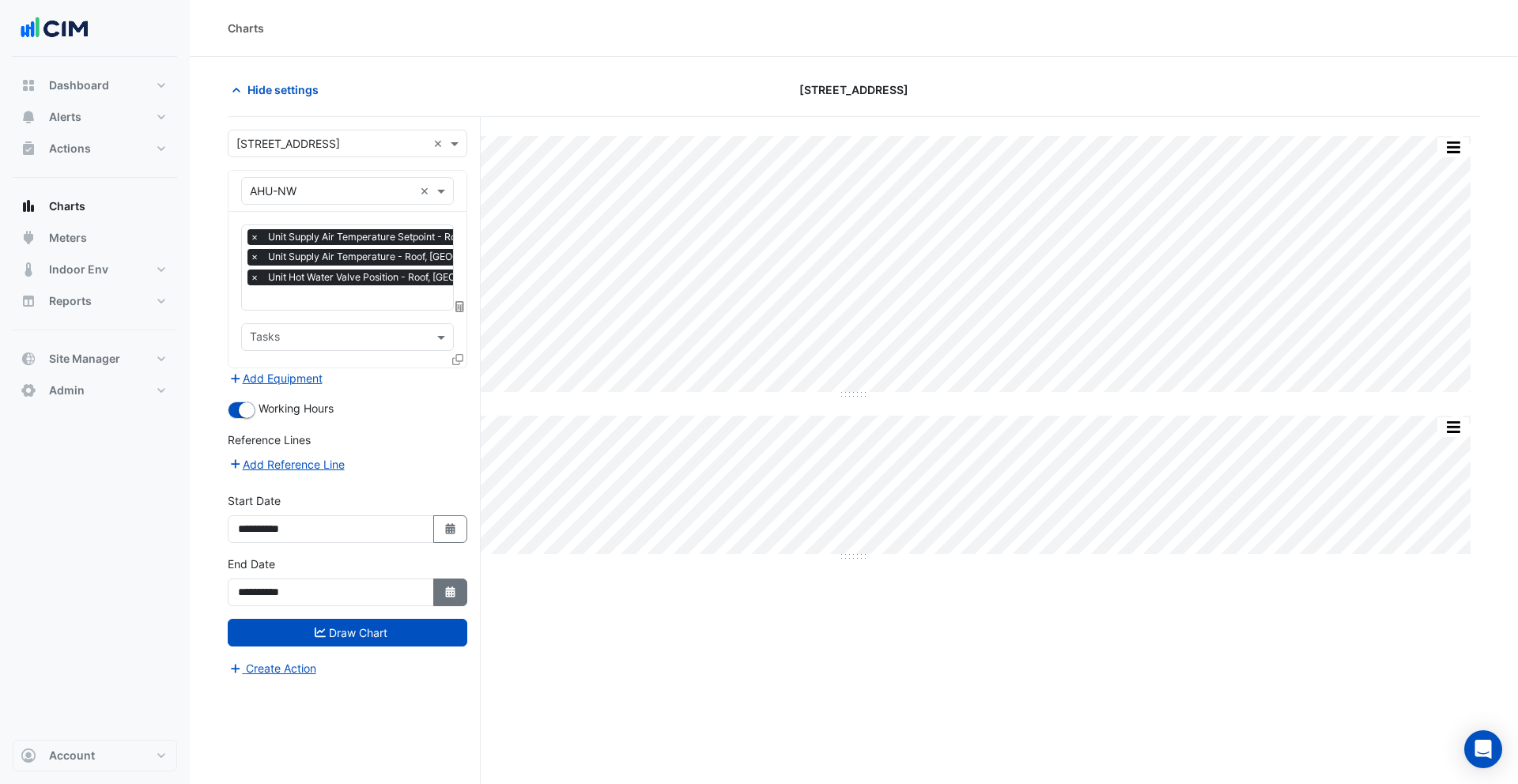
click at [437, 586] on button "Select Date" at bounding box center [451, 592] width 34 height 28
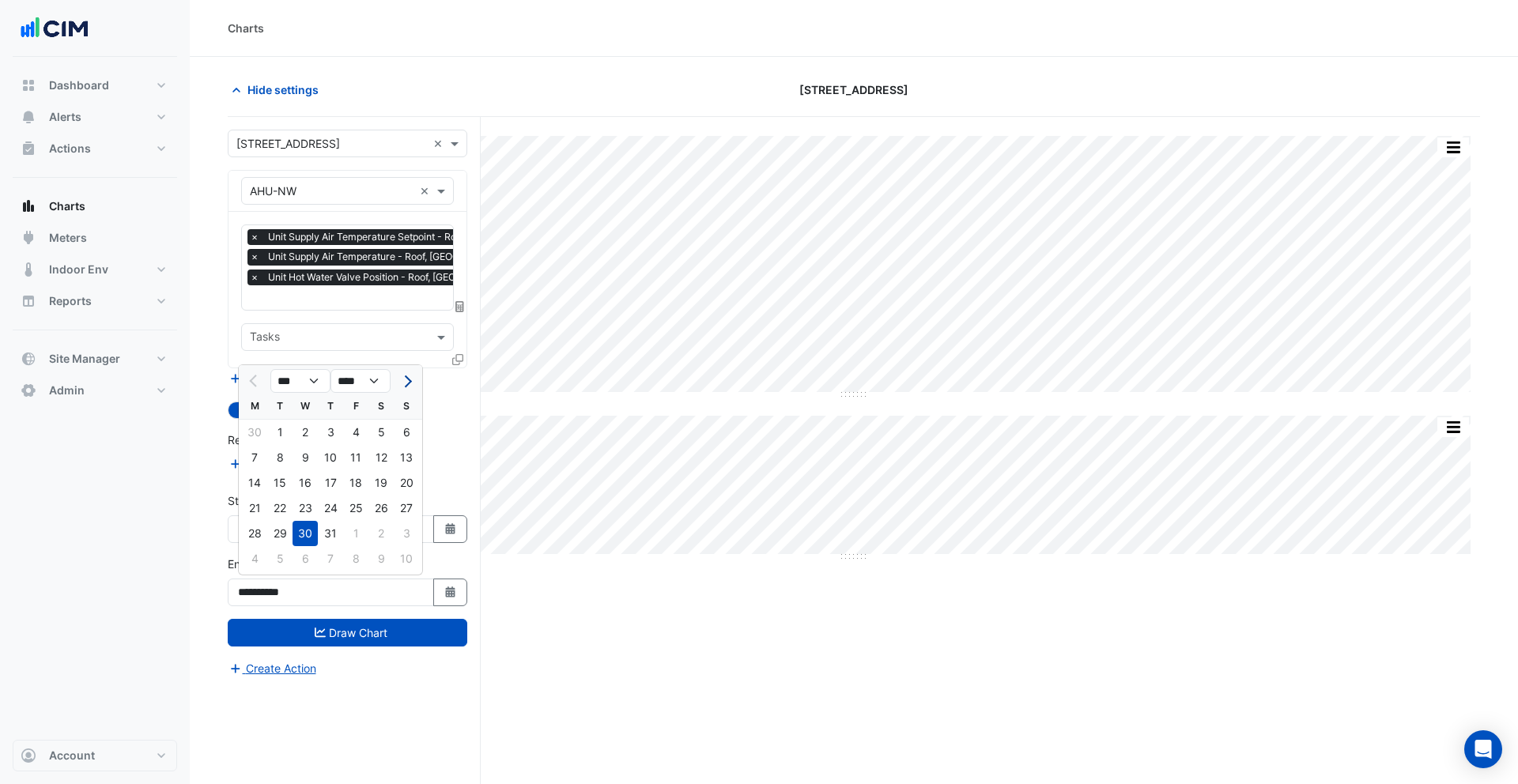
click at [404, 381] on span "Next month" at bounding box center [406, 382] width 12 height 12
select select "*"
click at [402, 528] on div "31" at bounding box center [406, 532] width 25 height 25
type input "**********"
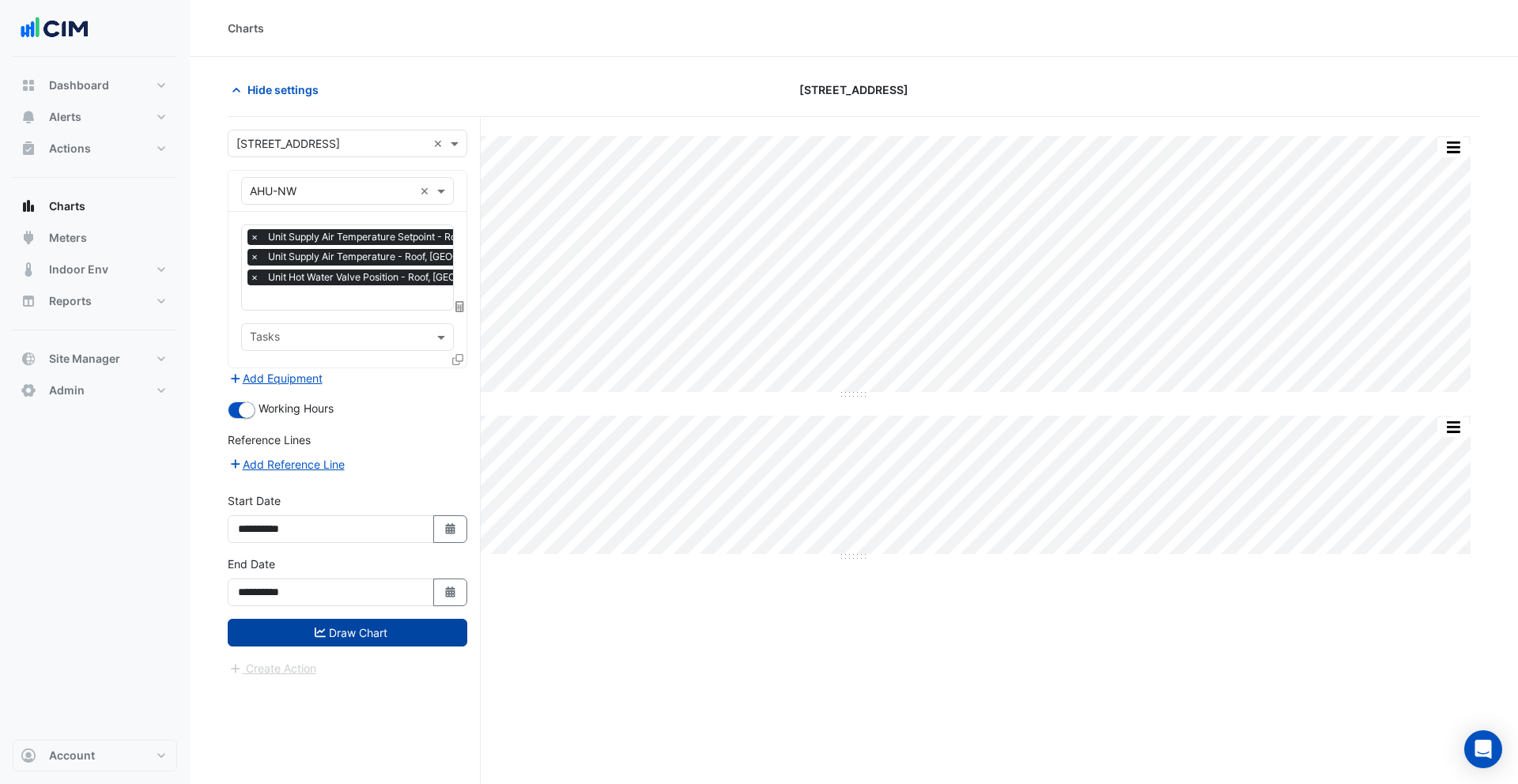
click at [406, 630] on button "Draw Chart" at bounding box center [347, 632] width 240 height 28
